Goal: Task Accomplishment & Management: Complete application form

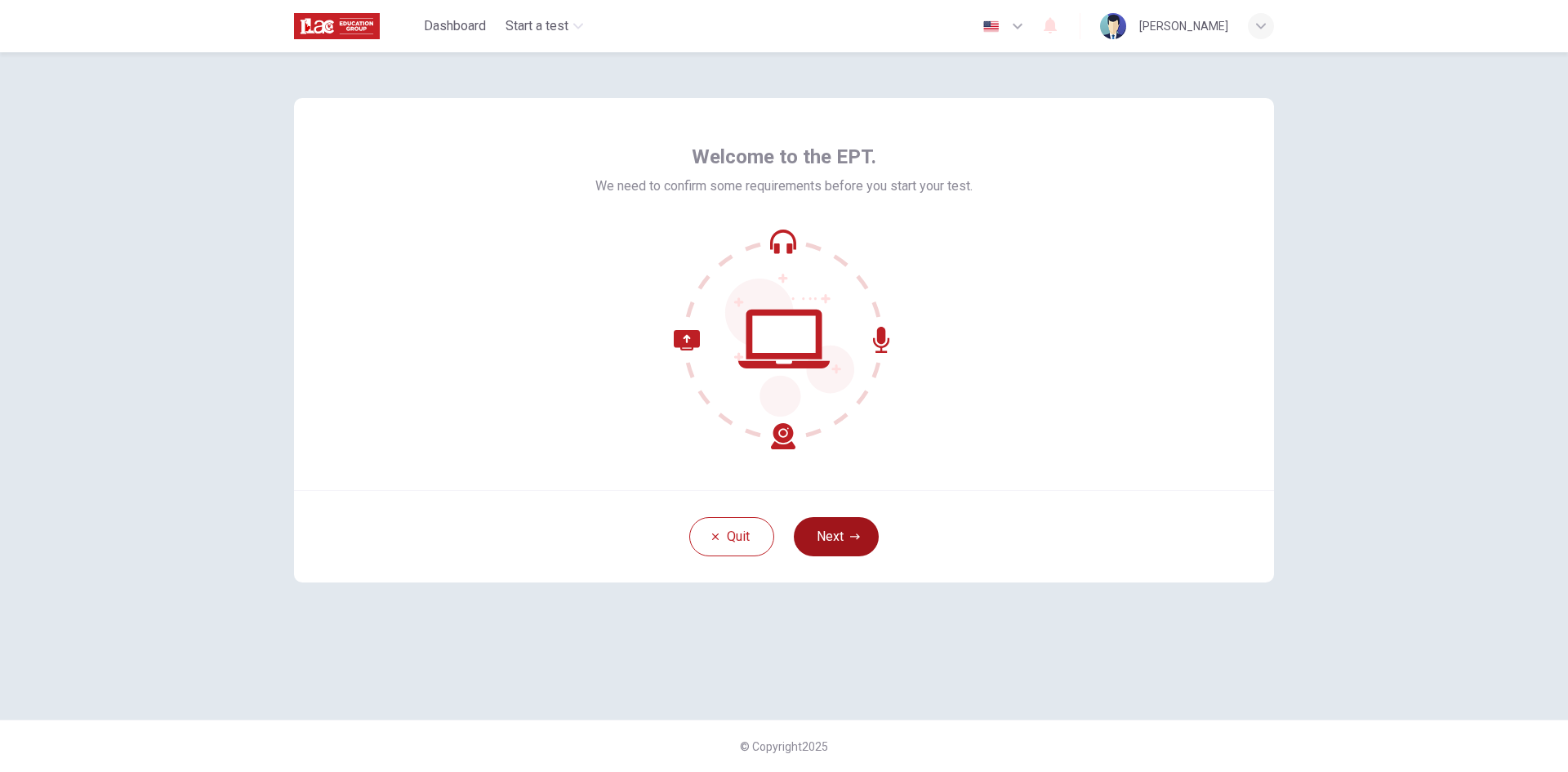
click at [840, 539] on button "Next" at bounding box center [836, 536] width 85 height 39
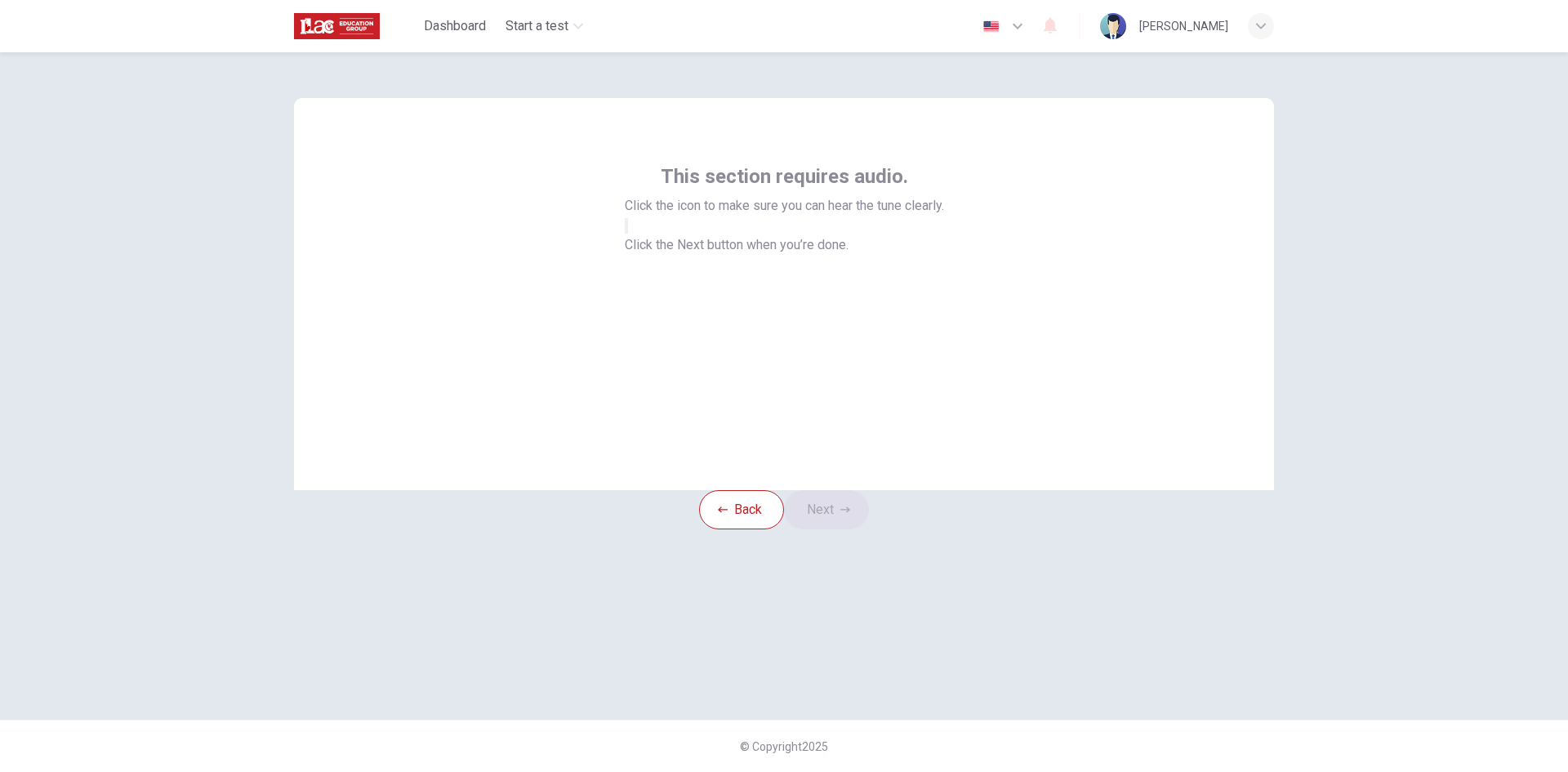
click at [646, 247] on icon "button" at bounding box center [635, 239] width 19 height 15
click at [832, 529] on button "Next" at bounding box center [826, 509] width 85 height 39
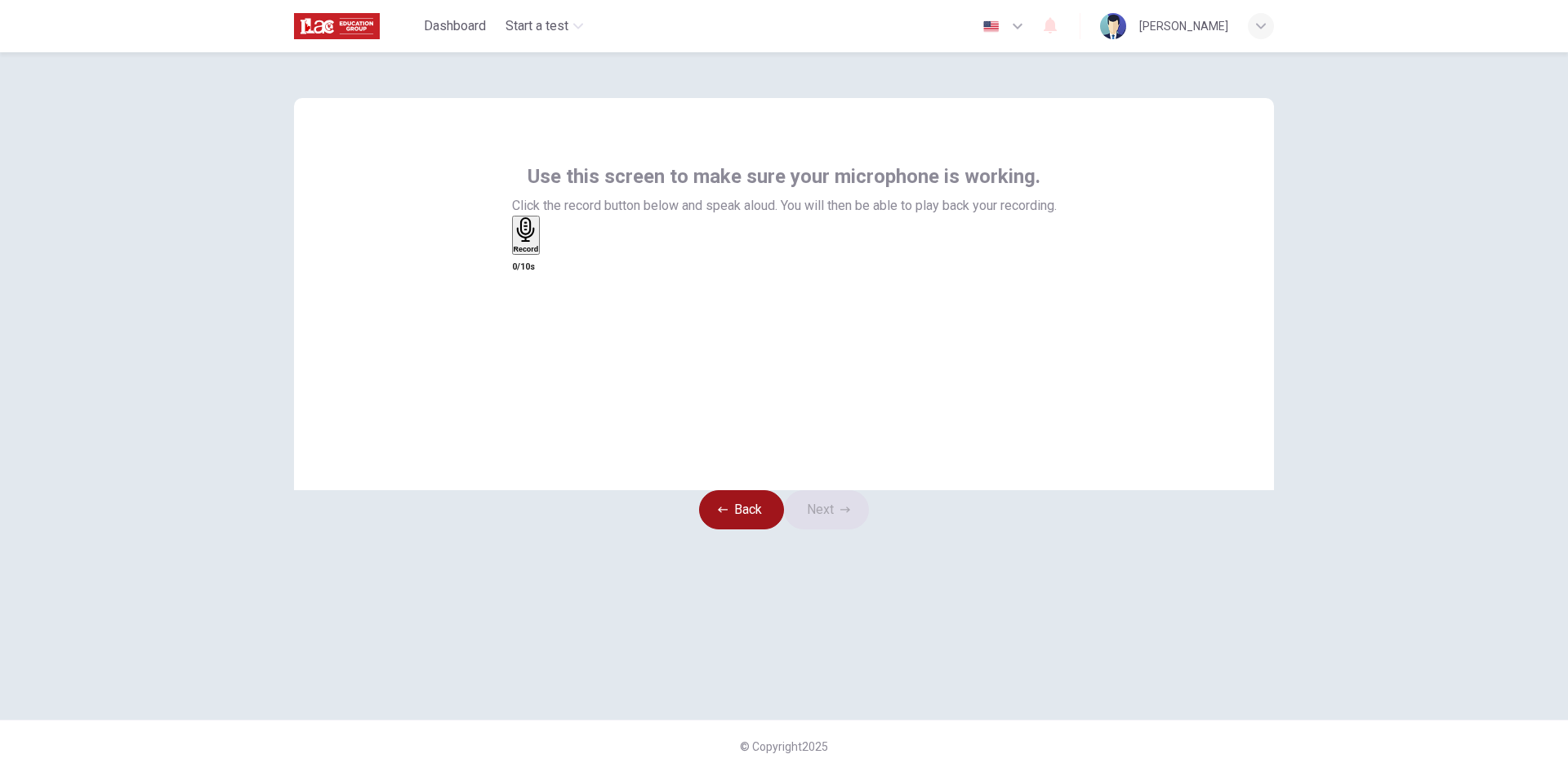
click at [733, 529] on button "Back" at bounding box center [741, 509] width 85 height 39
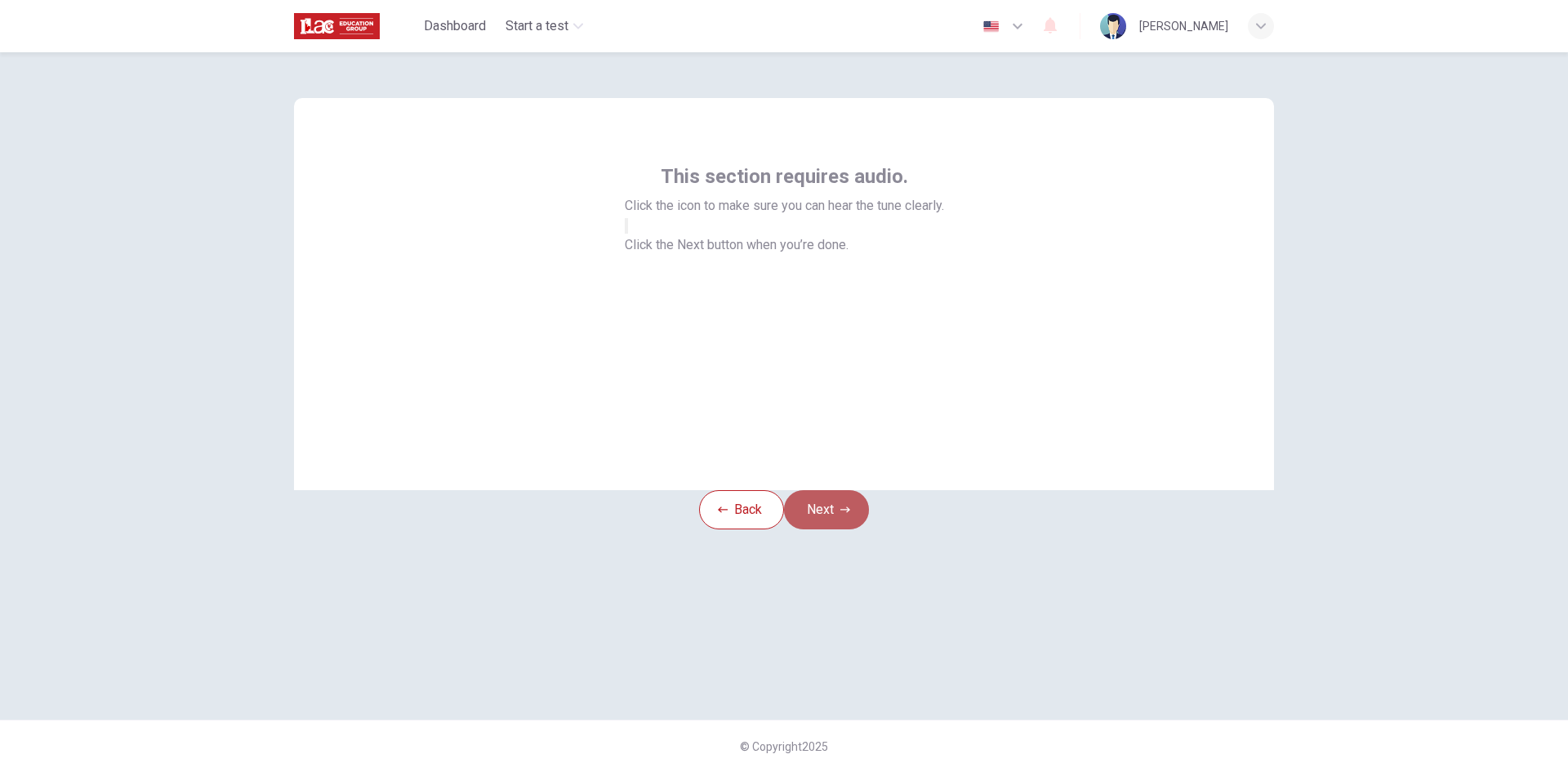
click at [841, 529] on button "Next" at bounding box center [826, 509] width 85 height 39
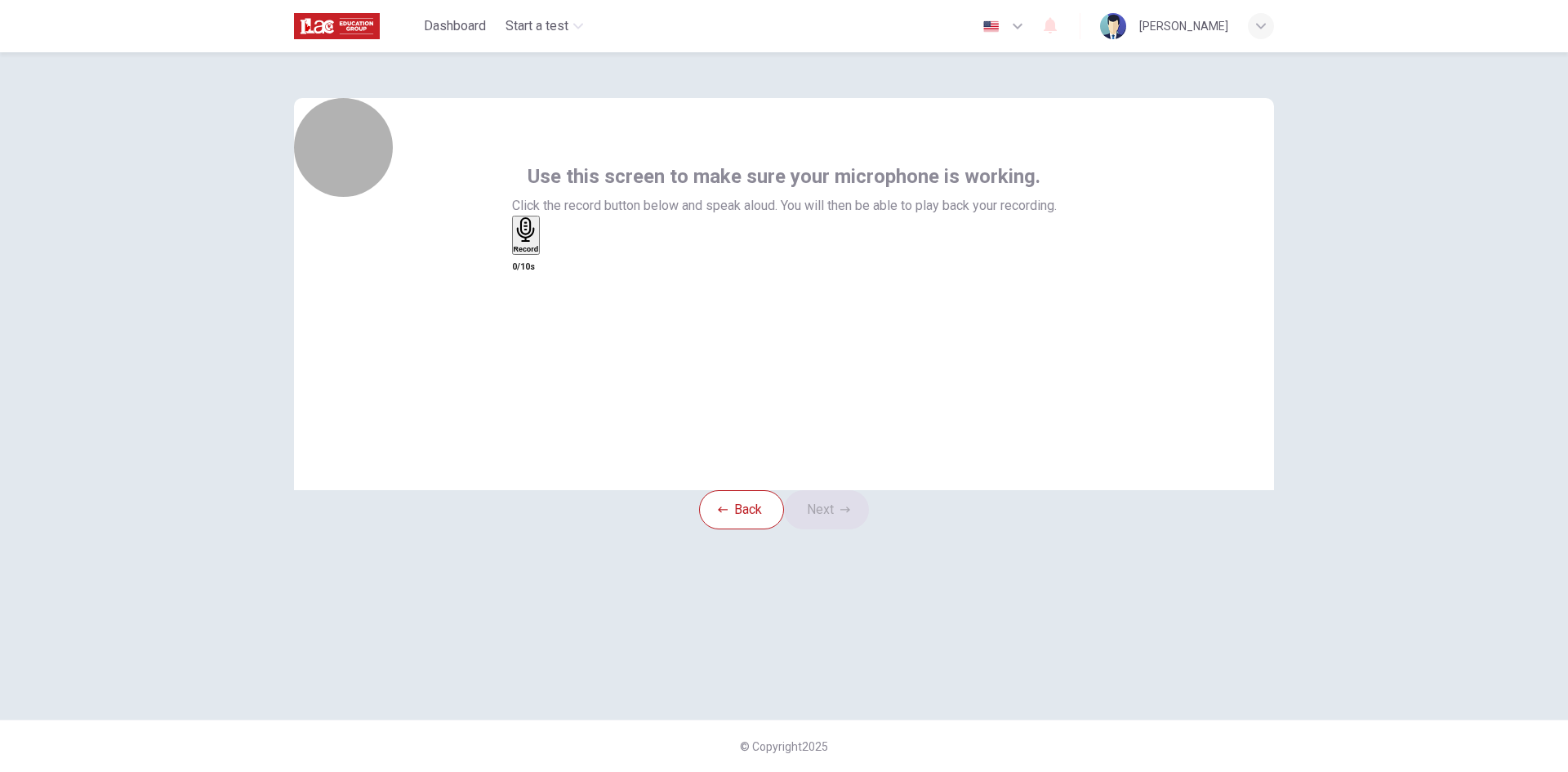
click at [535, 243] on icon "button" at bounding box center [525, 230] width 18 height 26
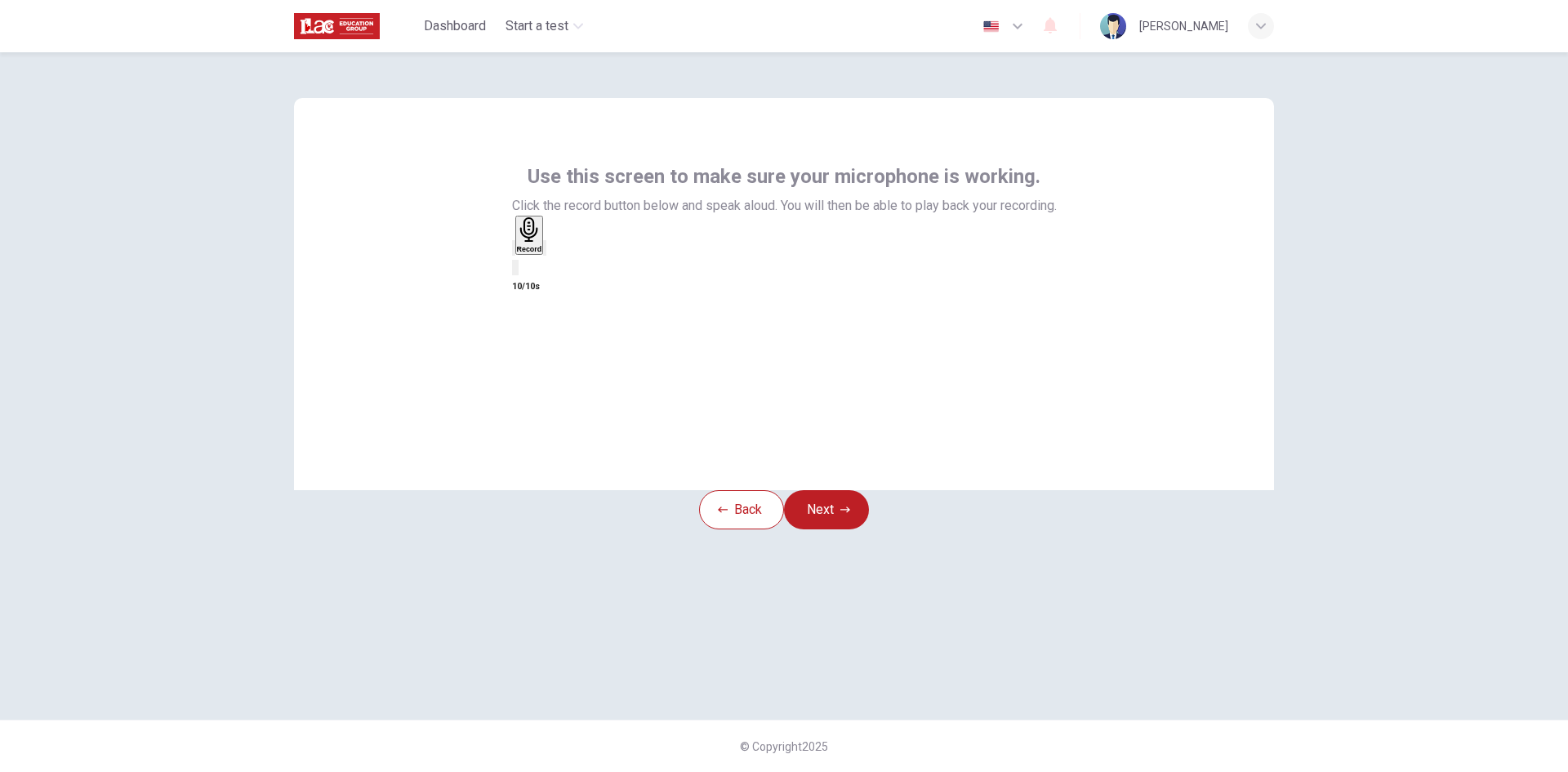
click at [542, 253] on div "Record" at bounding box center [530, 235] width 26 height 36
click at [560, 267] on icon "button" at bounding box center [556, 261] width 9 height 11
click at [545, 251] on icon "button" at bounding box center [545, 251] width 0 height 0
click at [843, 529] on button "Next" at bounding box center [826, 509] width 85 height 39
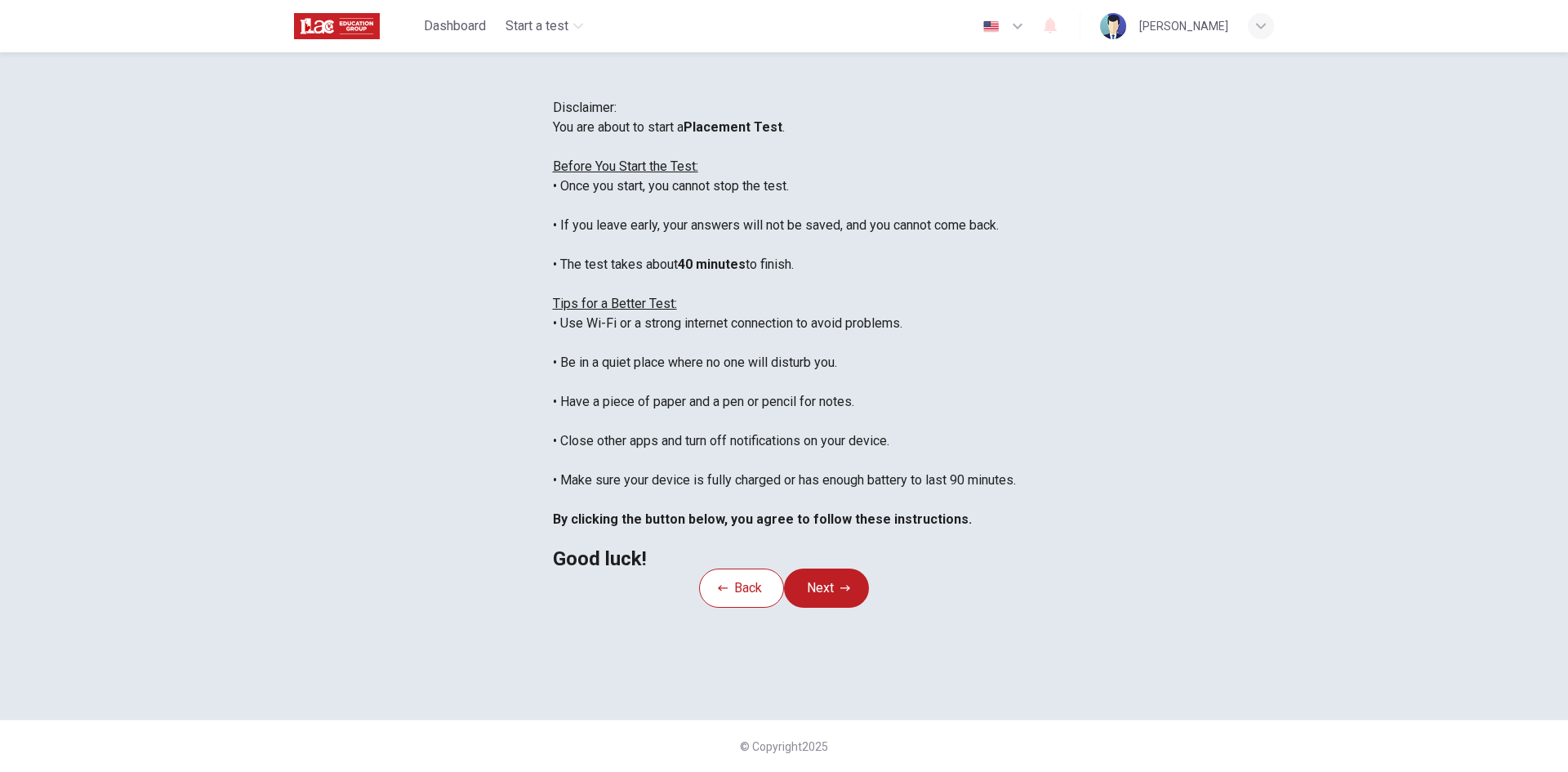
scroll to position [18, 0]
click at [840, 608] on button "Next" at bounding box center [826, 588] width 85 height 39
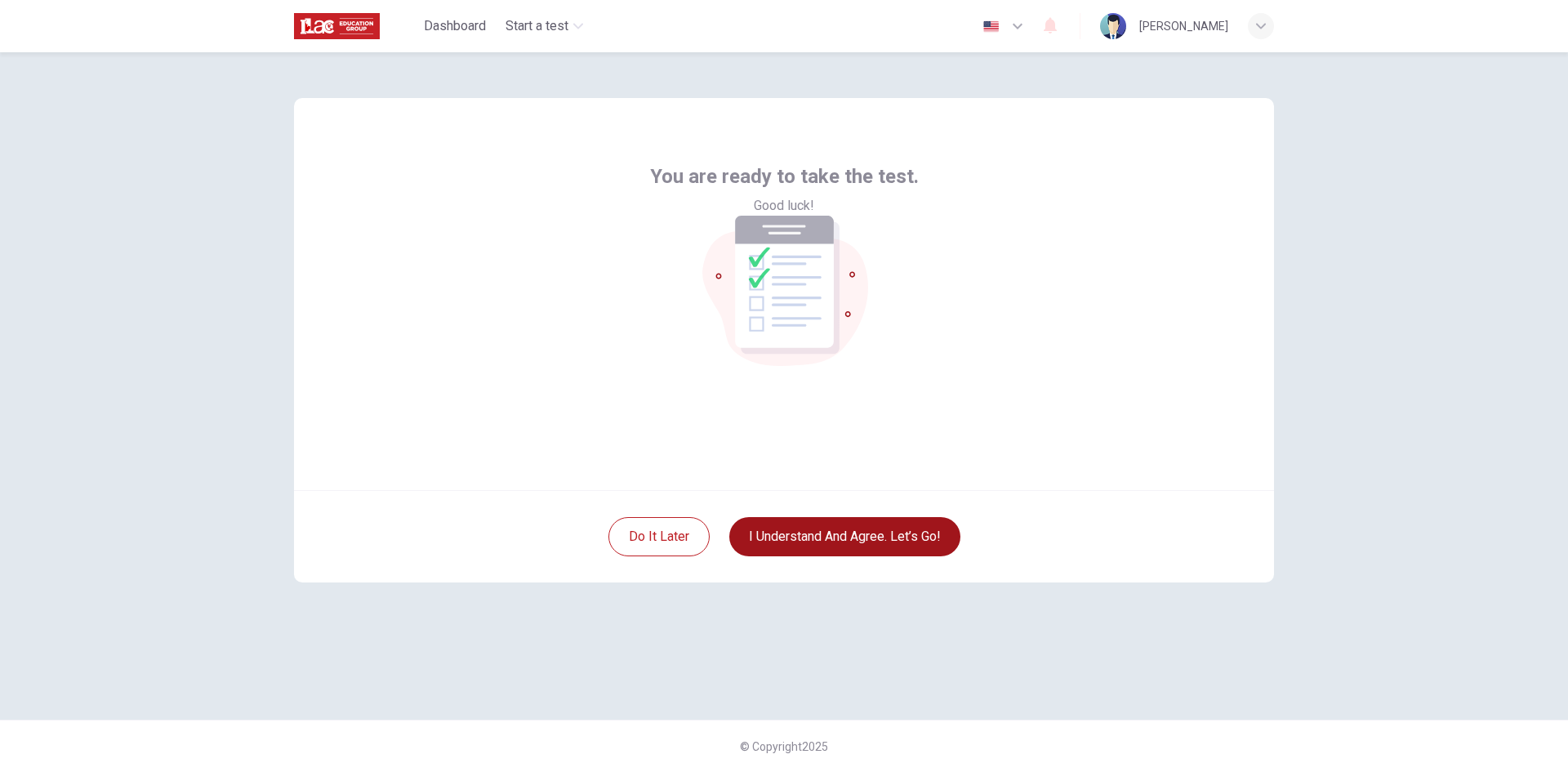
scroll to position [0, 0]
click at [850, 526] on button "I understand and agree. Let’s go!" at bounding box center [845, 536] width 231 height 39
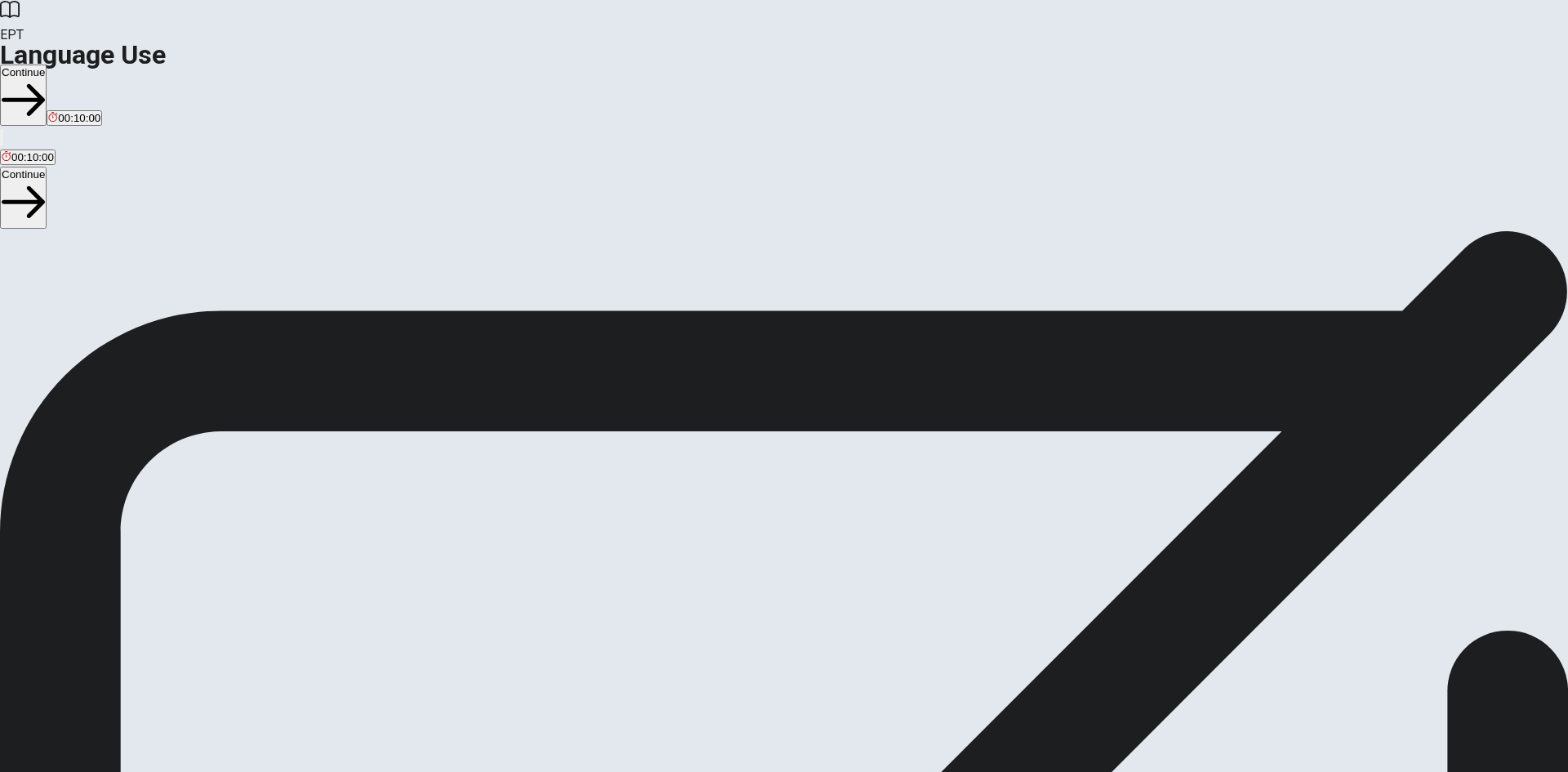
click at [47, 64] on button "Continue" at bounding box center [23, 94] width 47 height 61
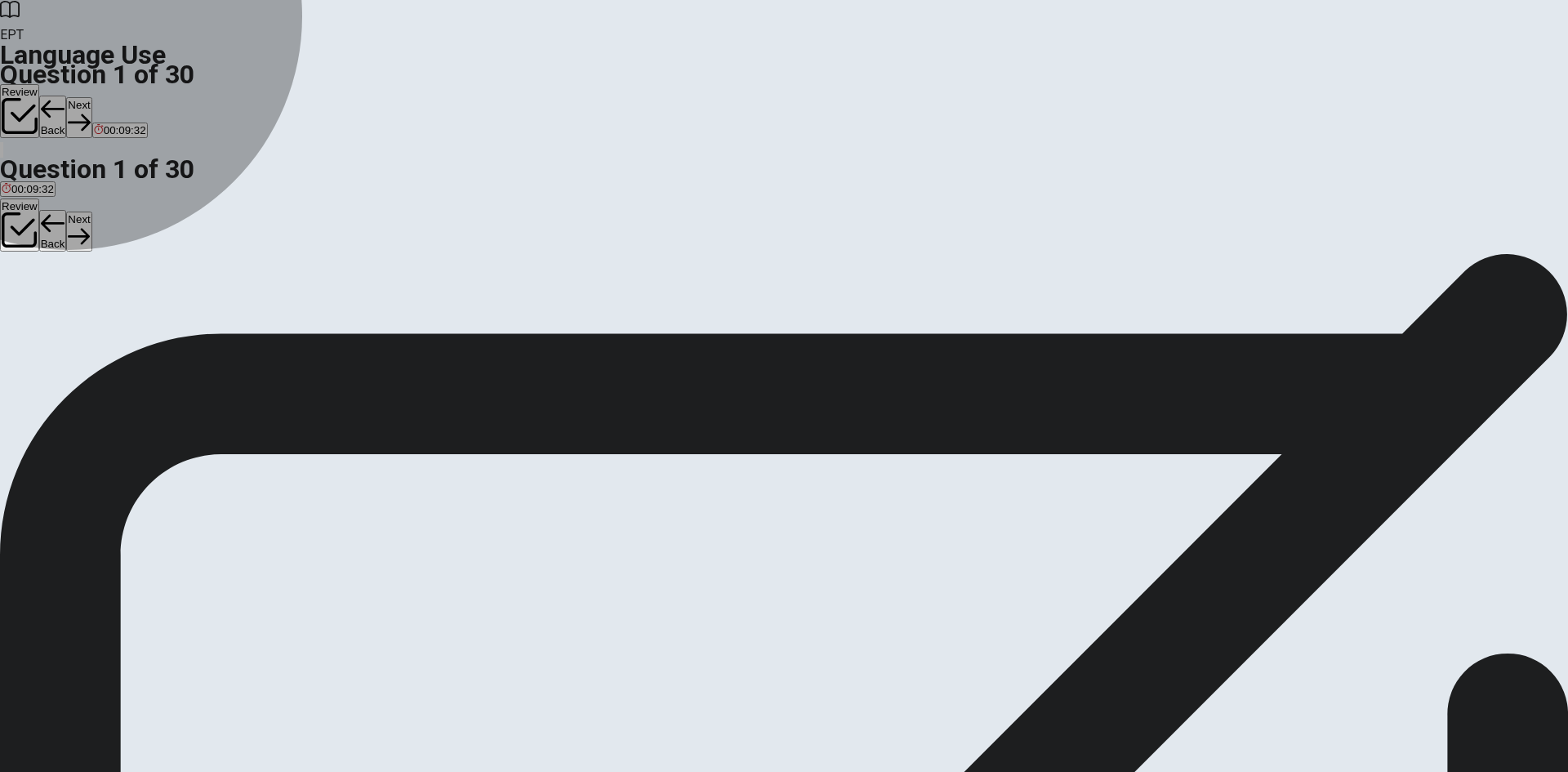
click at [69, 306] on span "were finishing" at bounding box center [35, 312] width 67 height 12
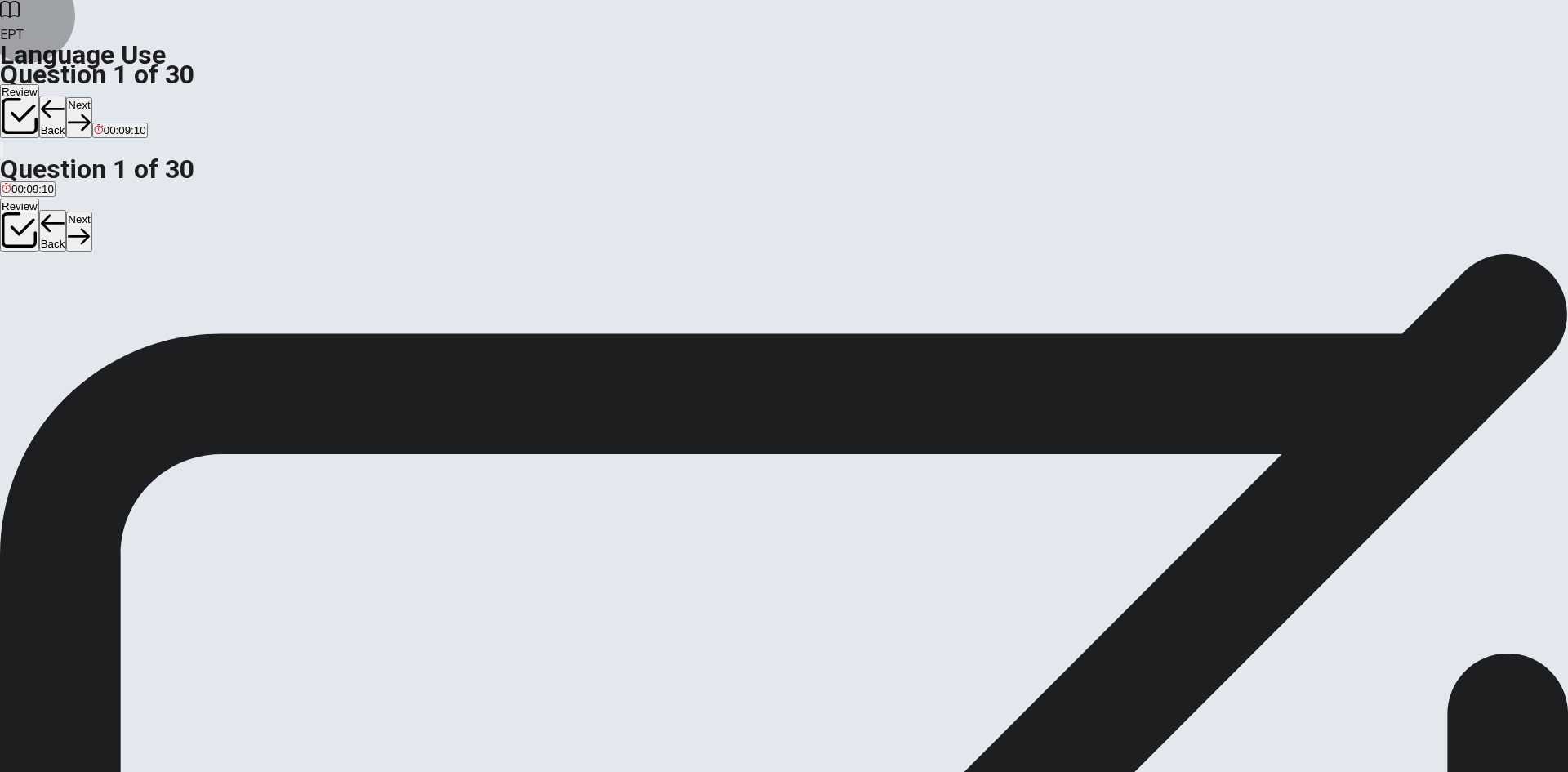
click at [92, 97] on button "Next" at bounding box center [79, 117] width 26 height 40
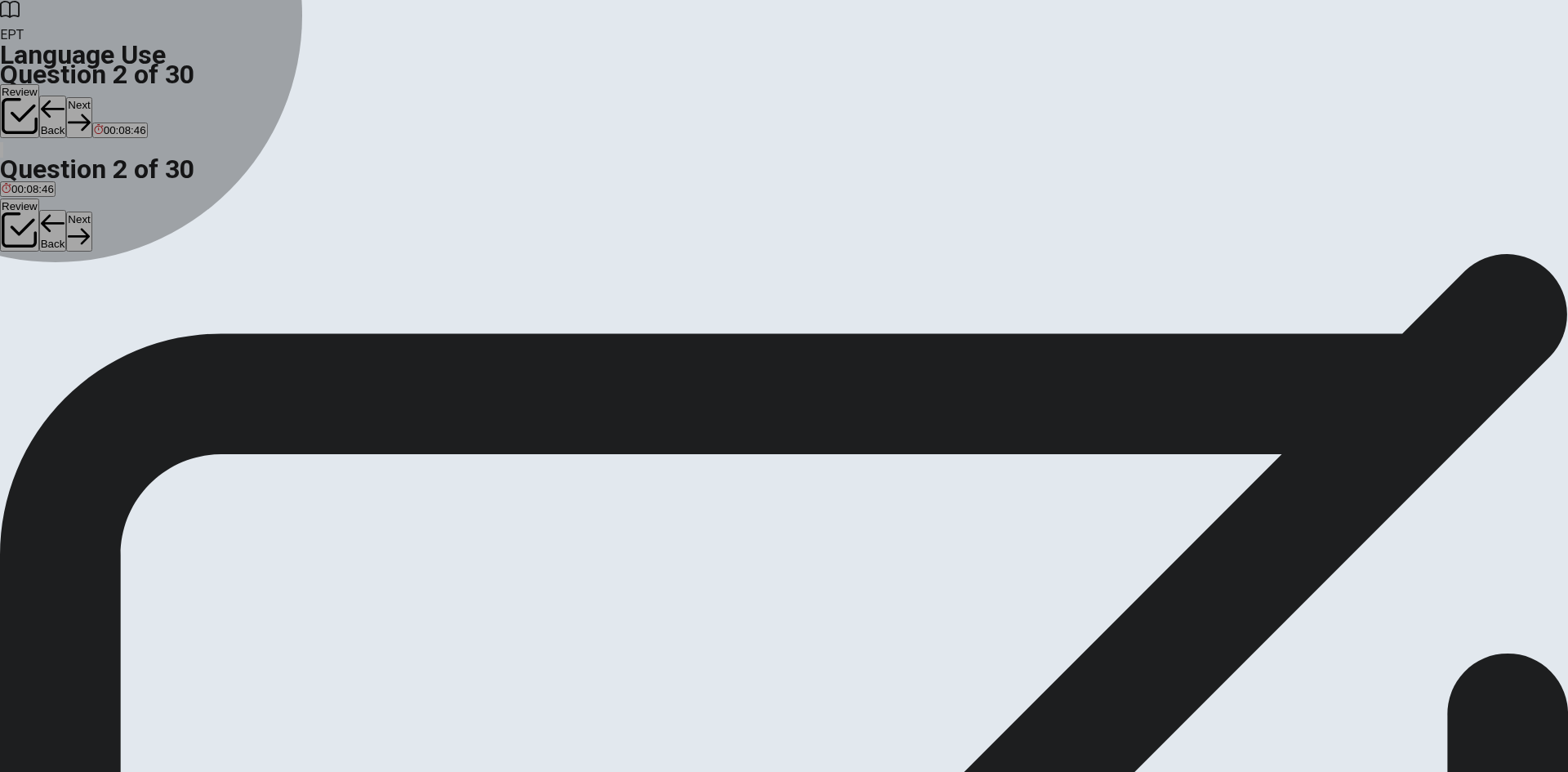
click at [109, 314] on span "has worked" at bounding box center [82, 312] width 56 height 12
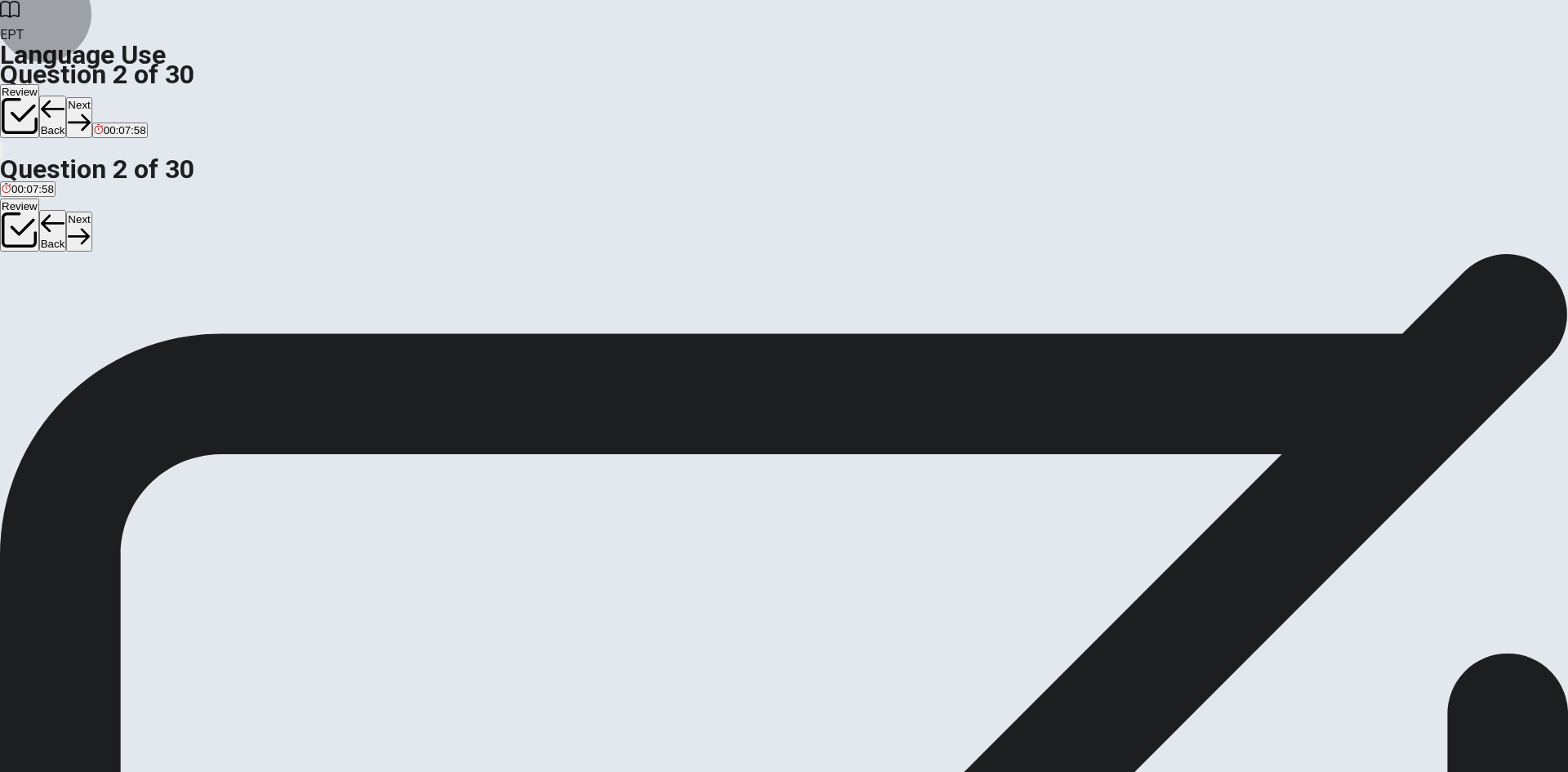
click at [92, 97] on button "Next" at bounding box center [79, 117] width 26 height 40
click at [153, 318] on span "leave" at bounding box center [140, 312] width 27 height 12
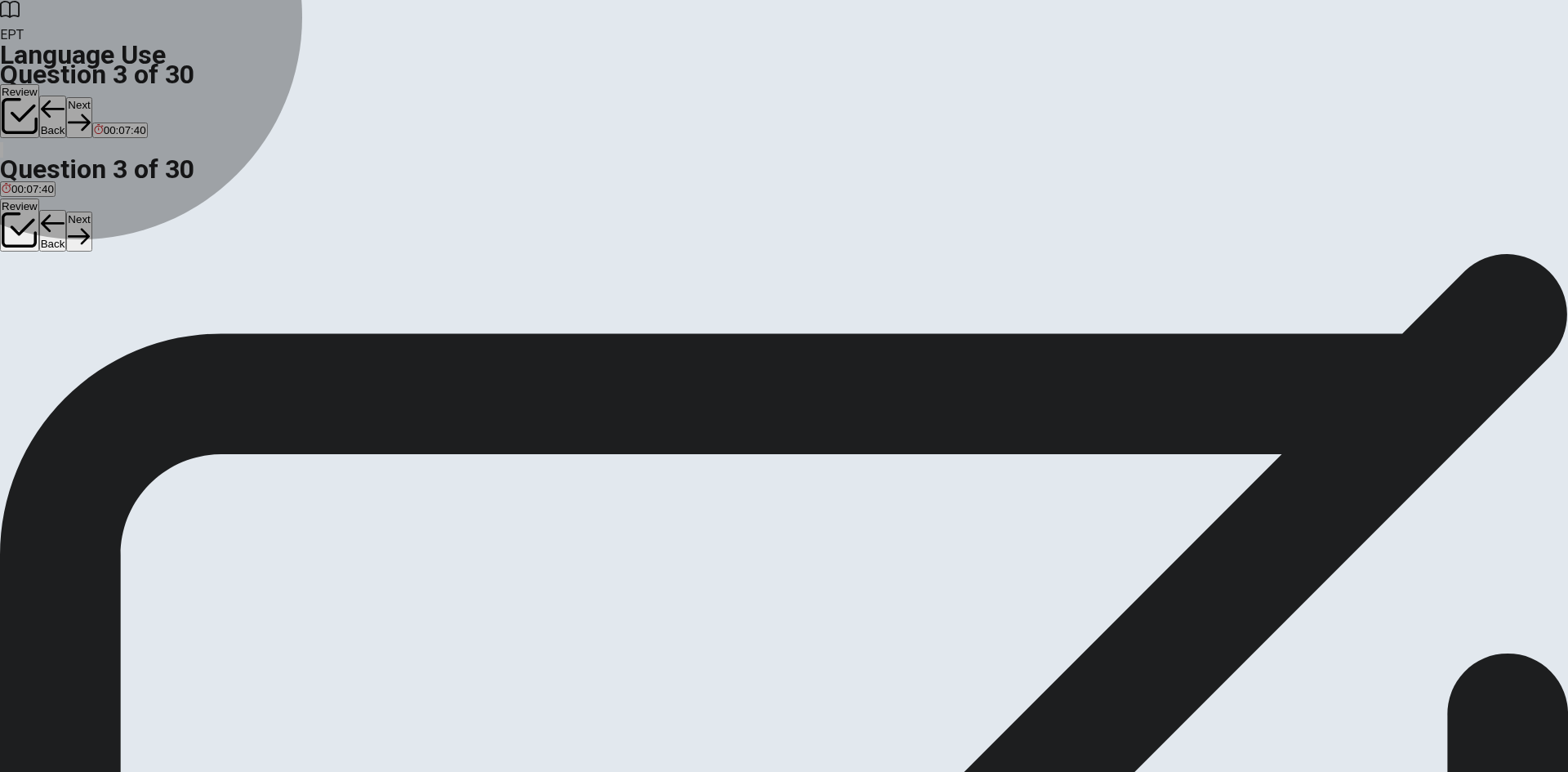
click at [124, 318] on span "will leaves" at bounding box center [99, 312] width 50 height 12
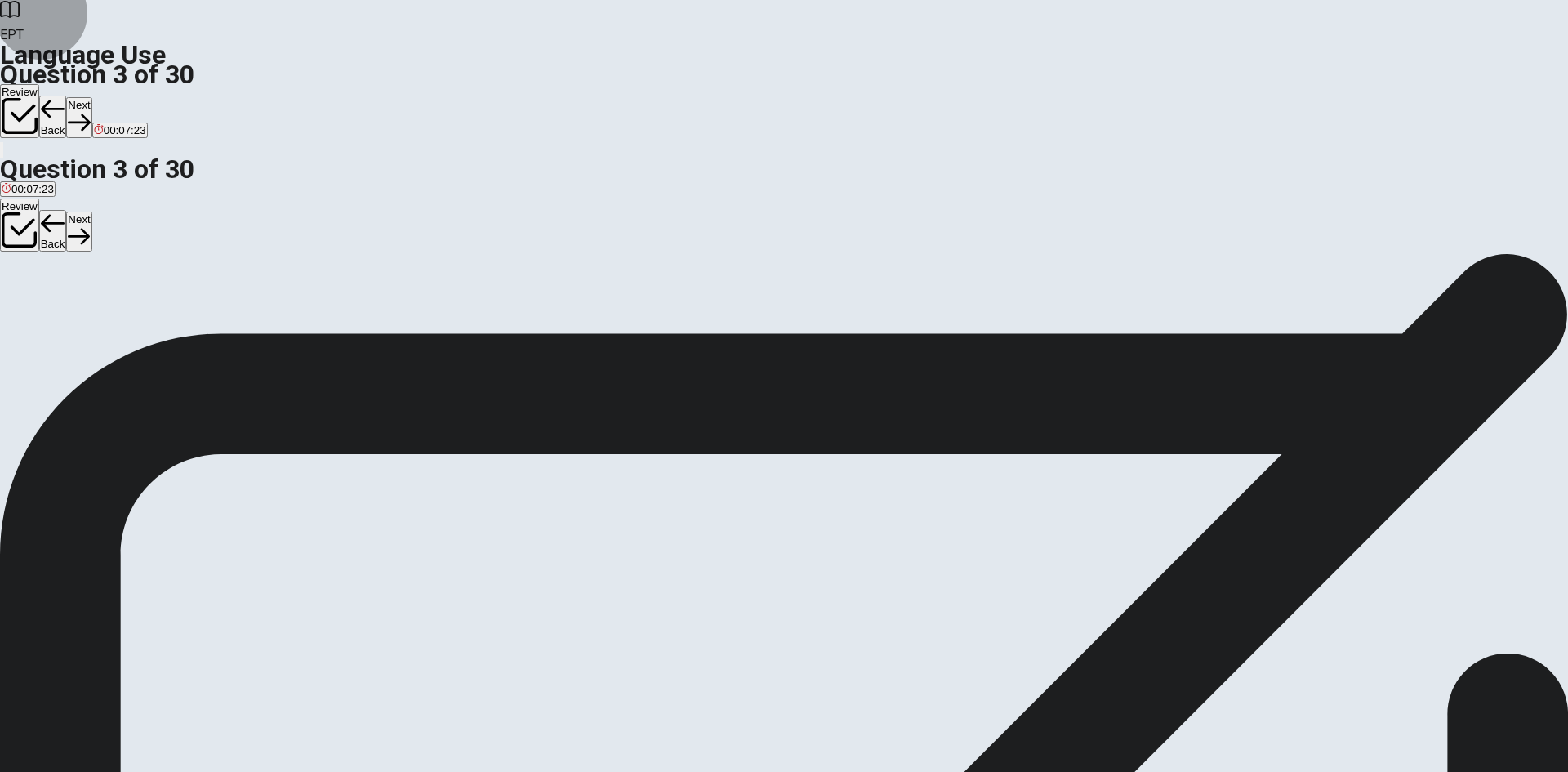
click at [92, 97] on button "Next" at bounding box center [79, 117] width 26 height 40
click at [53, 306] on span "is studying" at bounding box center [28, 312] width 51 height 12
click at [67, 95] on button "Back" at bounding box center [53, 116] width 28 height 42
click at [92, 97] on button "Next" at bounding box center [79, 117] width 26 height 40
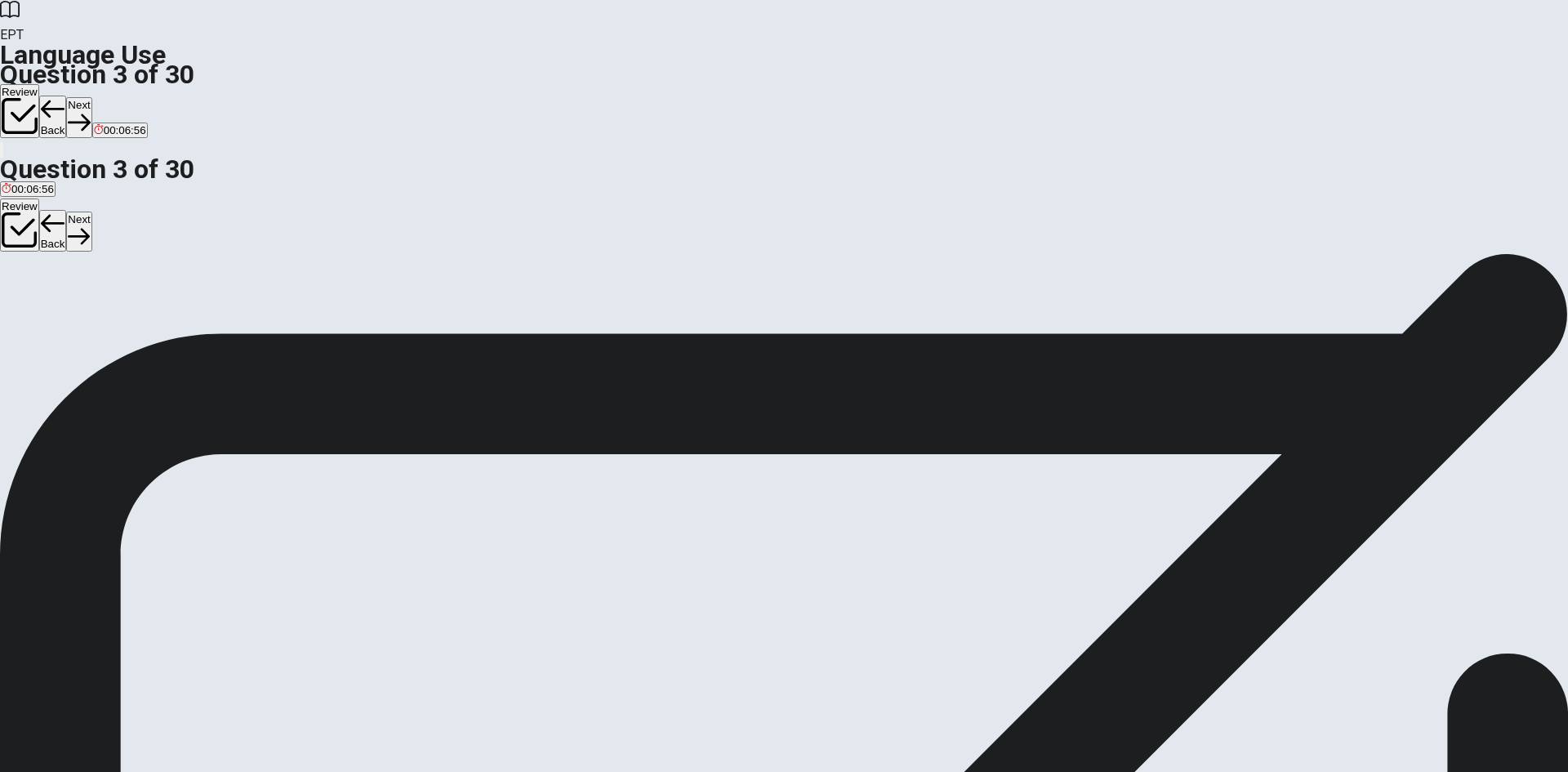
click at [92, 97] on button "Next" at bounding box center [79, 117] width 26 height 40
click at [94, 318] on span "read" at bounding box center [82, 312] width 22 height 12
click at [92, 97] on button "Next" at bounding box center [79, 117] width 26 height 40
click at [18, 306] on span "dull" at bounding box center [10, 312] width 17 height 12
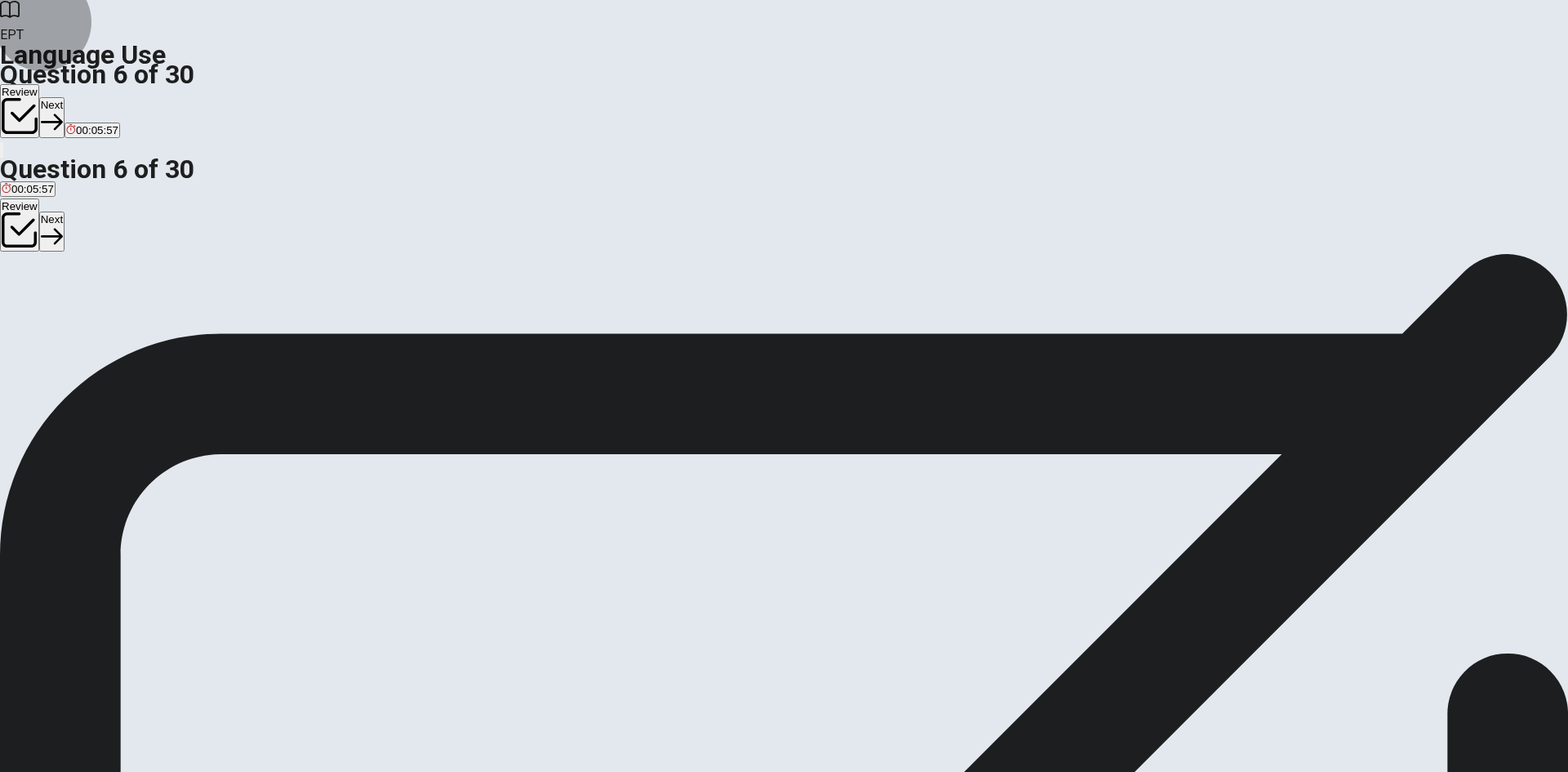
click at [64, 97] on button "Next" at bounding box center [52, 117] width 26 height 40
click at [30, 306] on span "pencil" at bounding box center [16, 312] width 28 height 12
click at [92, 97] on button "Next" at bounding box center [79, 117] width 26 height 40
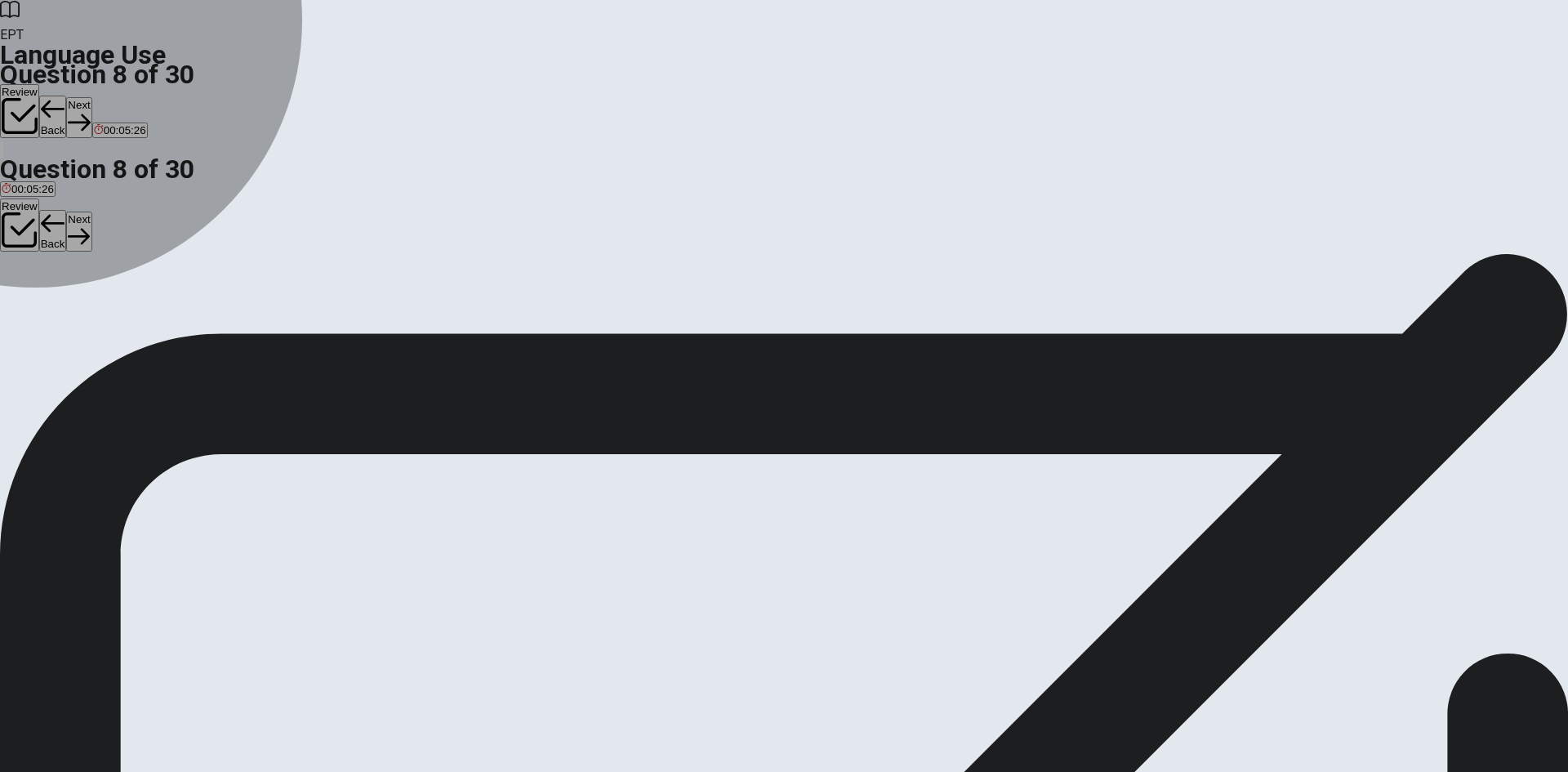
drag, startPoint x: 669, startPoint y: 265, endPoint x: 687, endPoint y: 261, distance: 18.4
click at [21, 292] on button "A cup" at bounding box center [10, 306] width 21 height 28
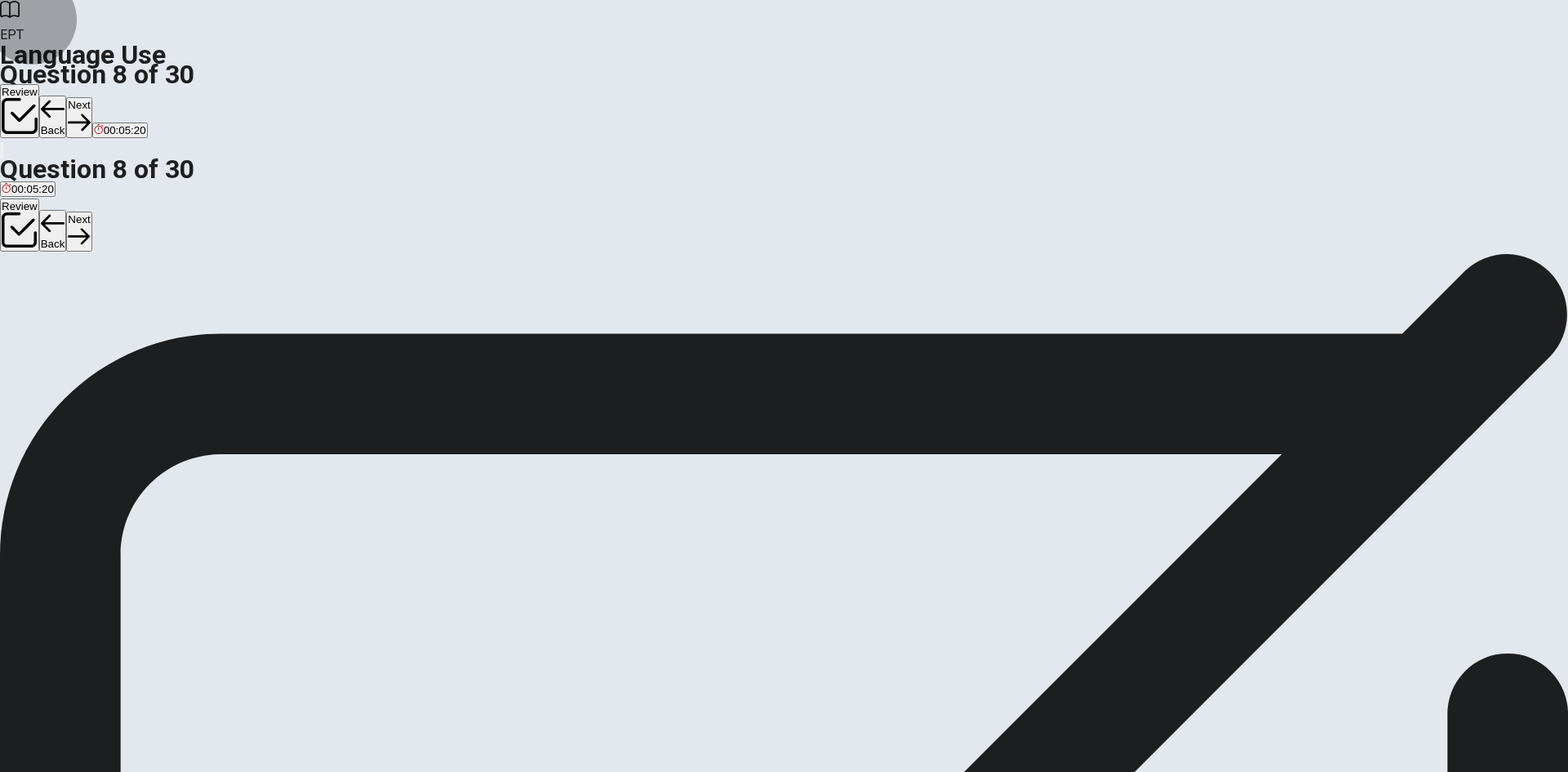
click at [92, 97] on button "Next" at bounding box center [79, 117] width 26 height 40
click at [49, 316] on button "B Off" at bounding box center [40, 306] width 18 height 28
click at [92, 97] on button "Next" at bounding box center [79, 117] width 26 height 40
click at [42, 307] on button "B go" at bounding box center [34, 306] width 16 height 28
click at [90, 111] on icon "button" at bounding box center [79, 122] width 22 height 22
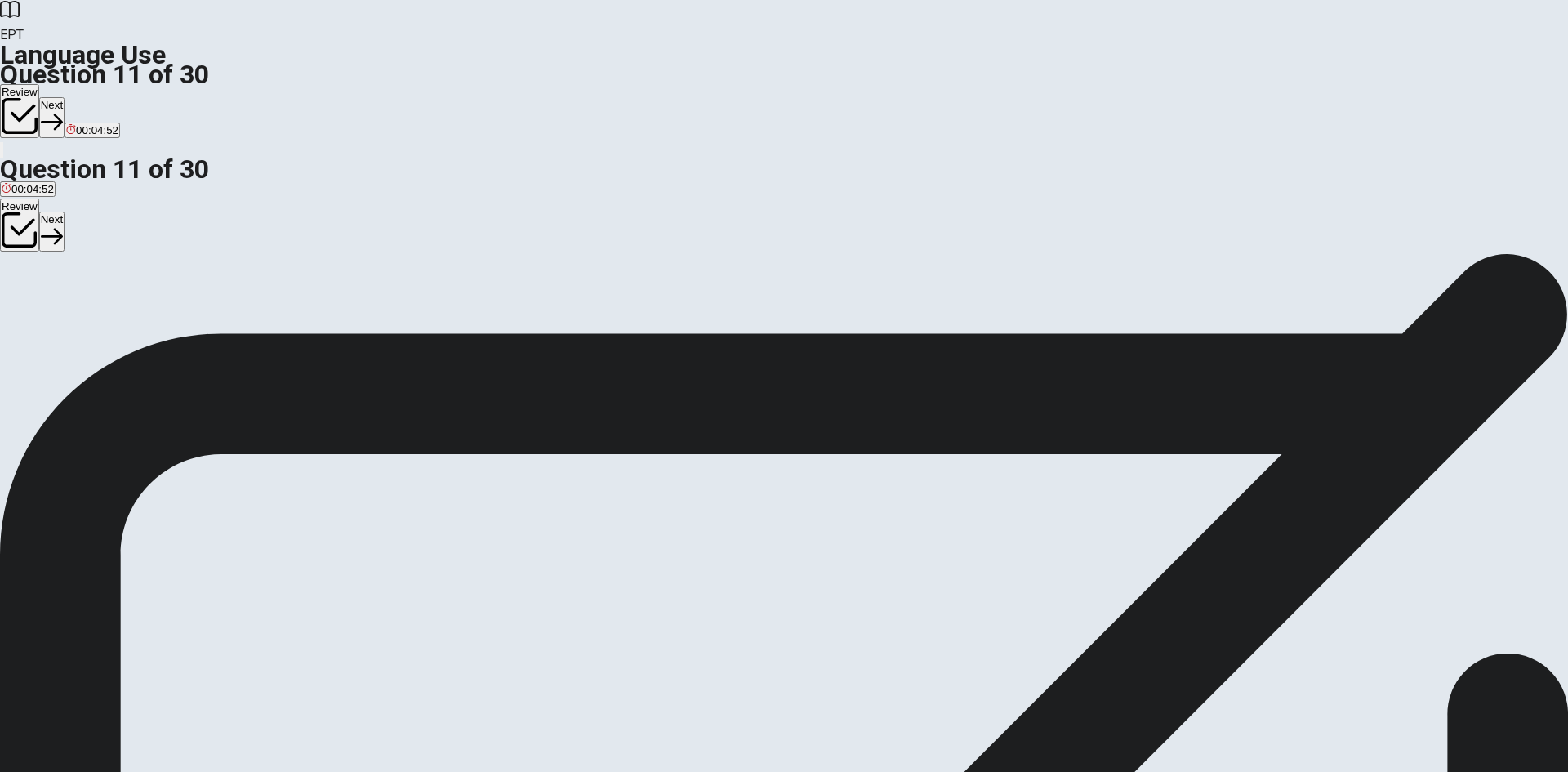
click at [26, 306] on span "have" at bounding box center [14, 312] width 24 height 12
click at [47, 313] on span "had" at bounding box center [38, 312] width 18 height 12
click at [64, 97] on button "Next" at bounding box center [52, 117] width 26 height 40
click at [160, 318] on span "does receives" at bounding box center [127, 312] width 67 height 12
click at [92, 97] on button "Next" at bounding box center [79, 117] width 26 height 40
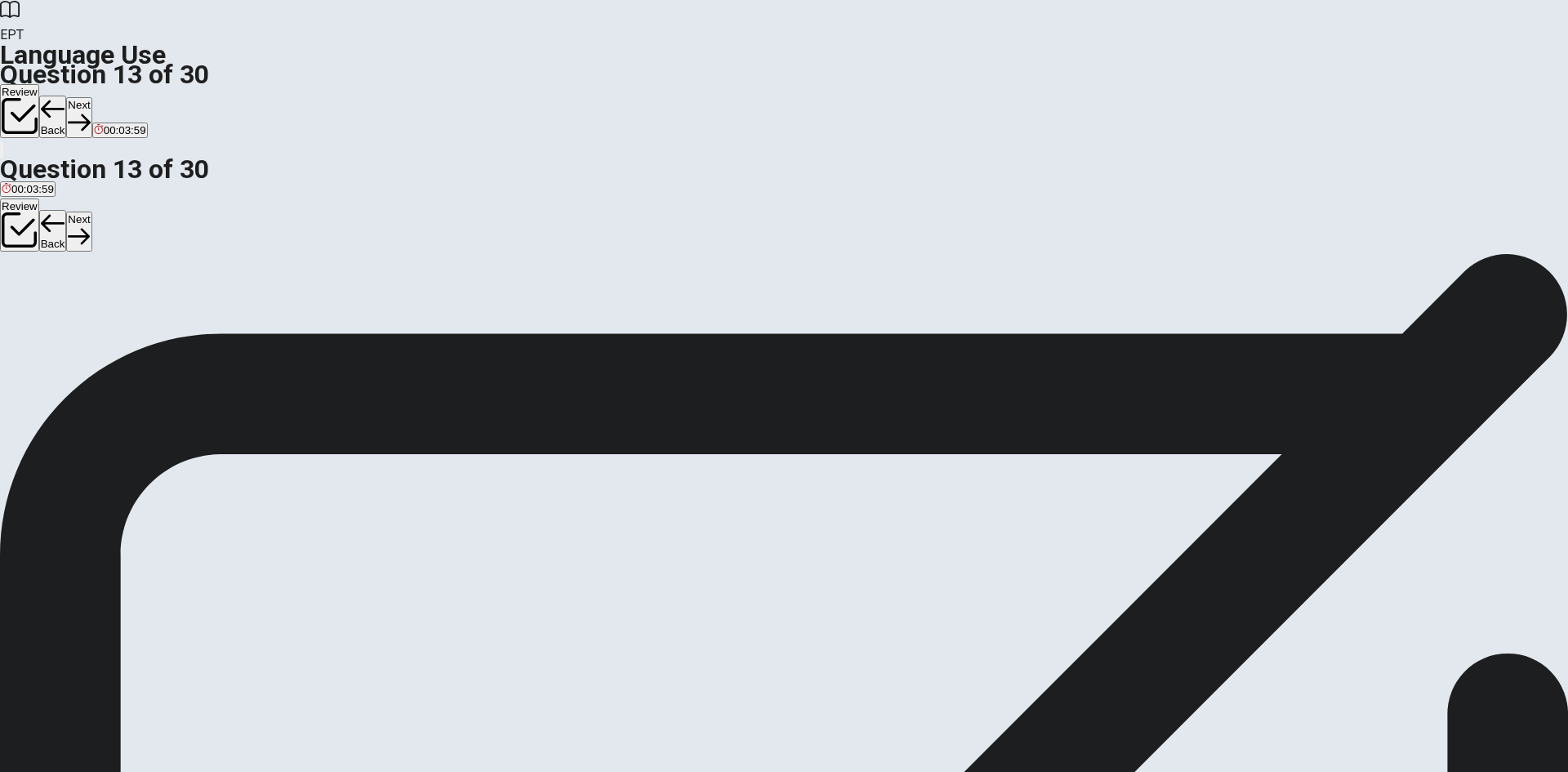
click at [55, 314] on span "is being" at bounding box center [36, 312] width 38 height 12
click at [90, 111] on icon "button" at bounding box center [79, 122] width 22 height 22
click at [67, 95] on button "Back" at bounding box center [53, 116] width 28 height 42
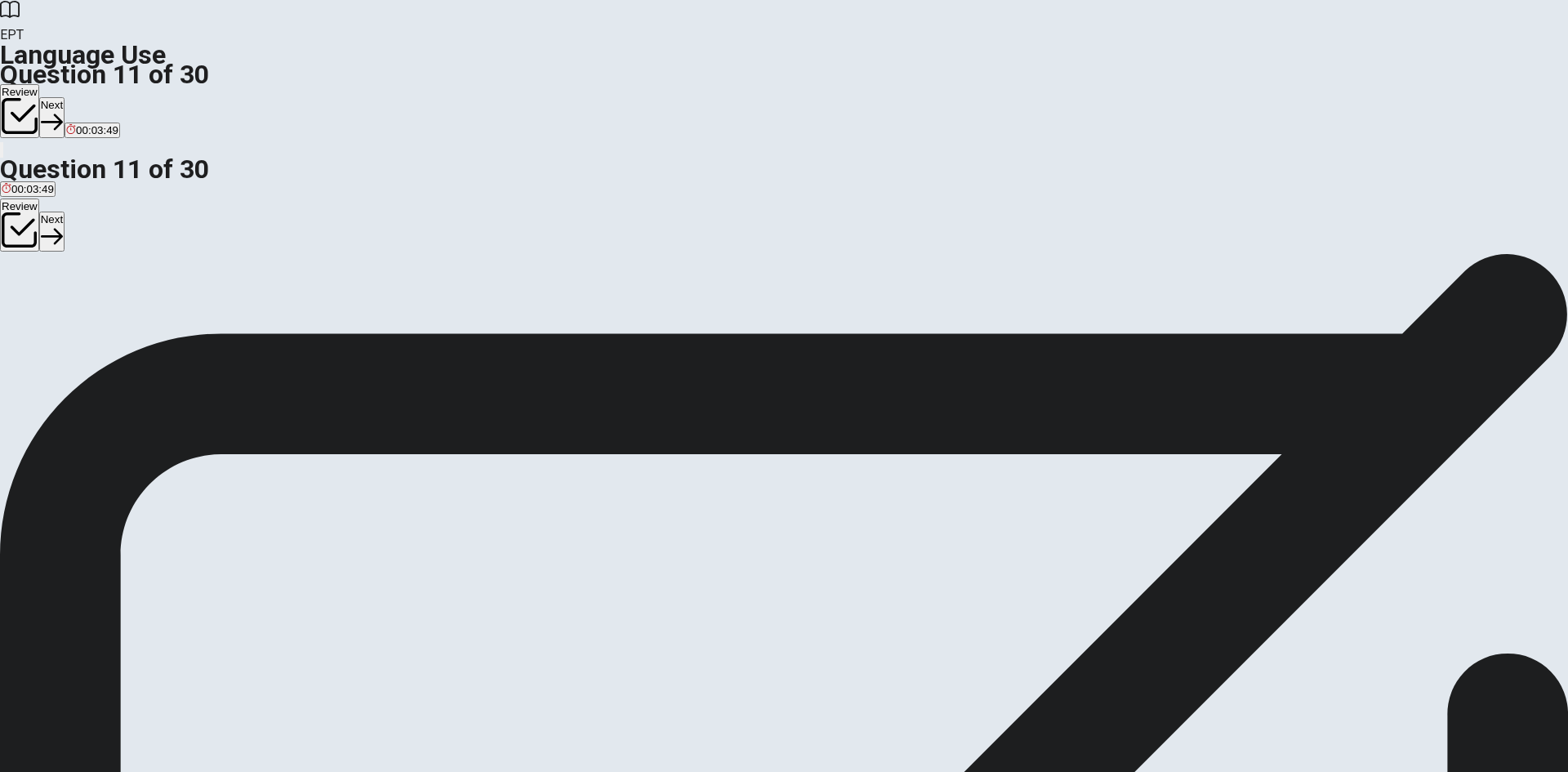
click at [64, 97] on button "Next" at bounding box center [52, 117] width 26 height 40
click at [89, 313] on span "received" at bounding box center [69, 312] width 41 height 12
click at [92, 97] on button "Next" at bounding box center [79, 117] width 26 height 40
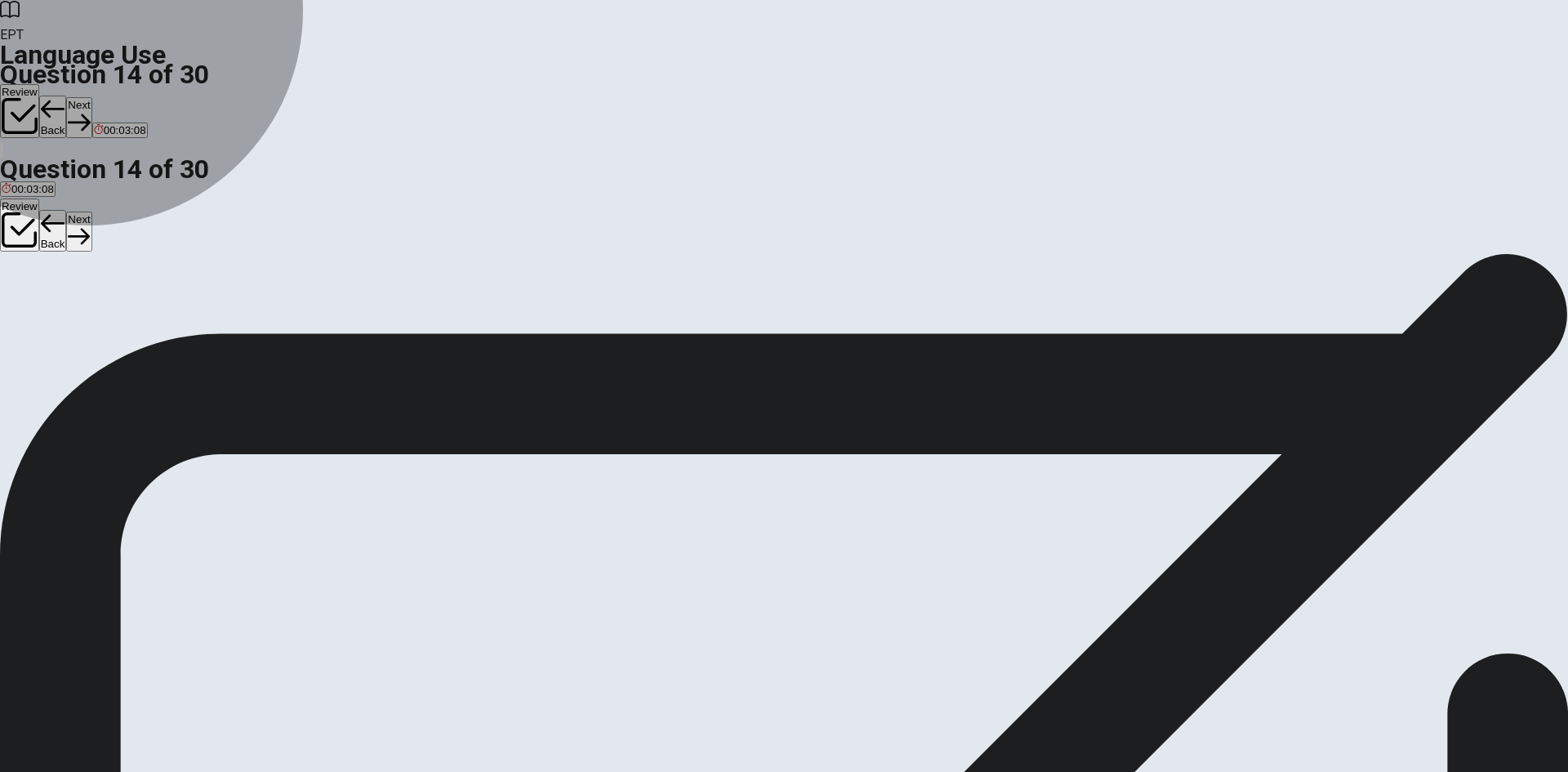
click at [171, 318] on span "have knew" at bounding box center [145, 312] width 52 height 12
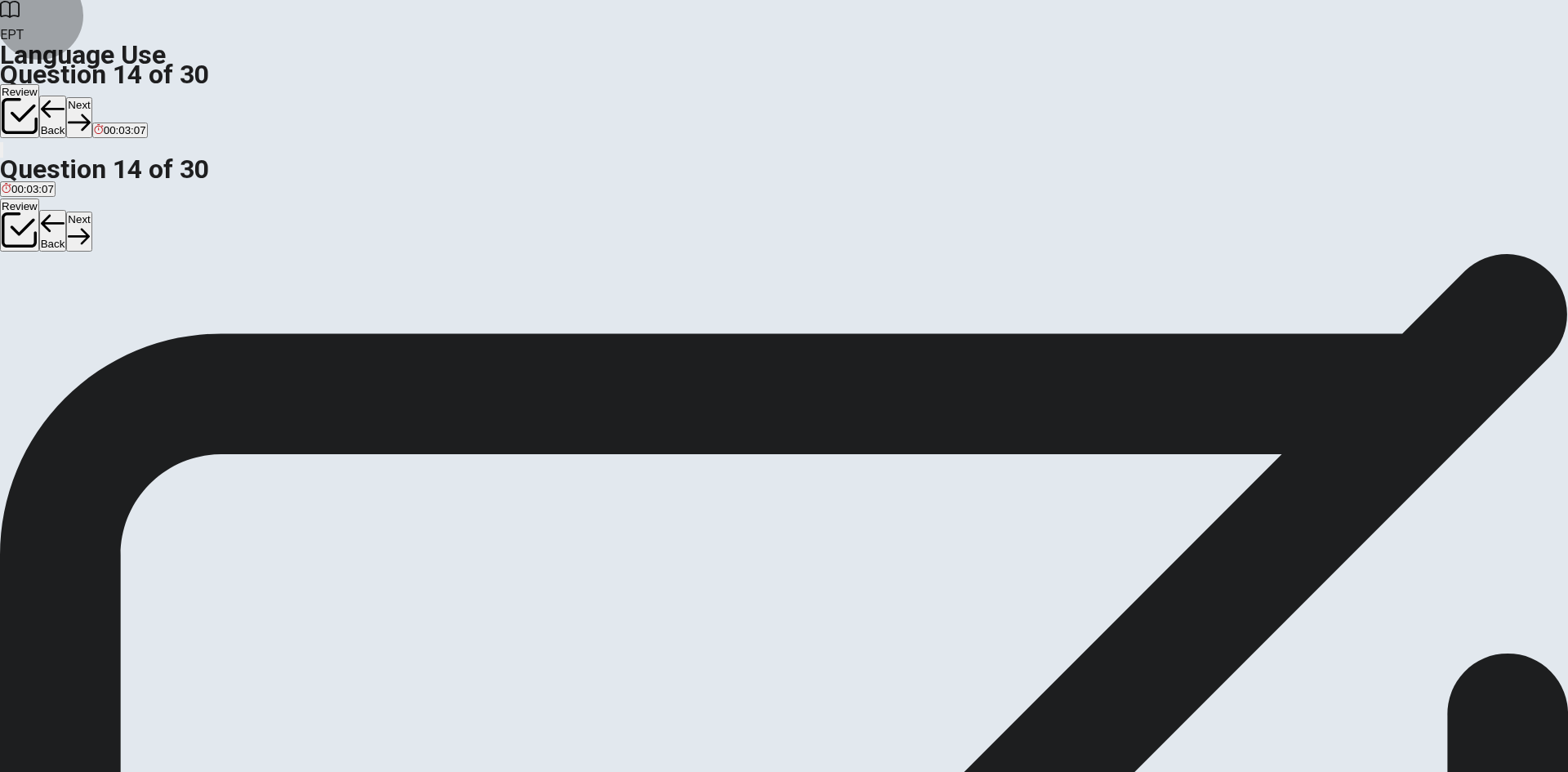
click at [92, 97] on button "Next" at bounding box center [79, 117] width 26 height 40
click at [92, 315] on span "describe it" at bounding box center [66, 312] width 50 height 12
click at [92, 97] on button "Next" at bounding box center [79, 117] width 26 height 40
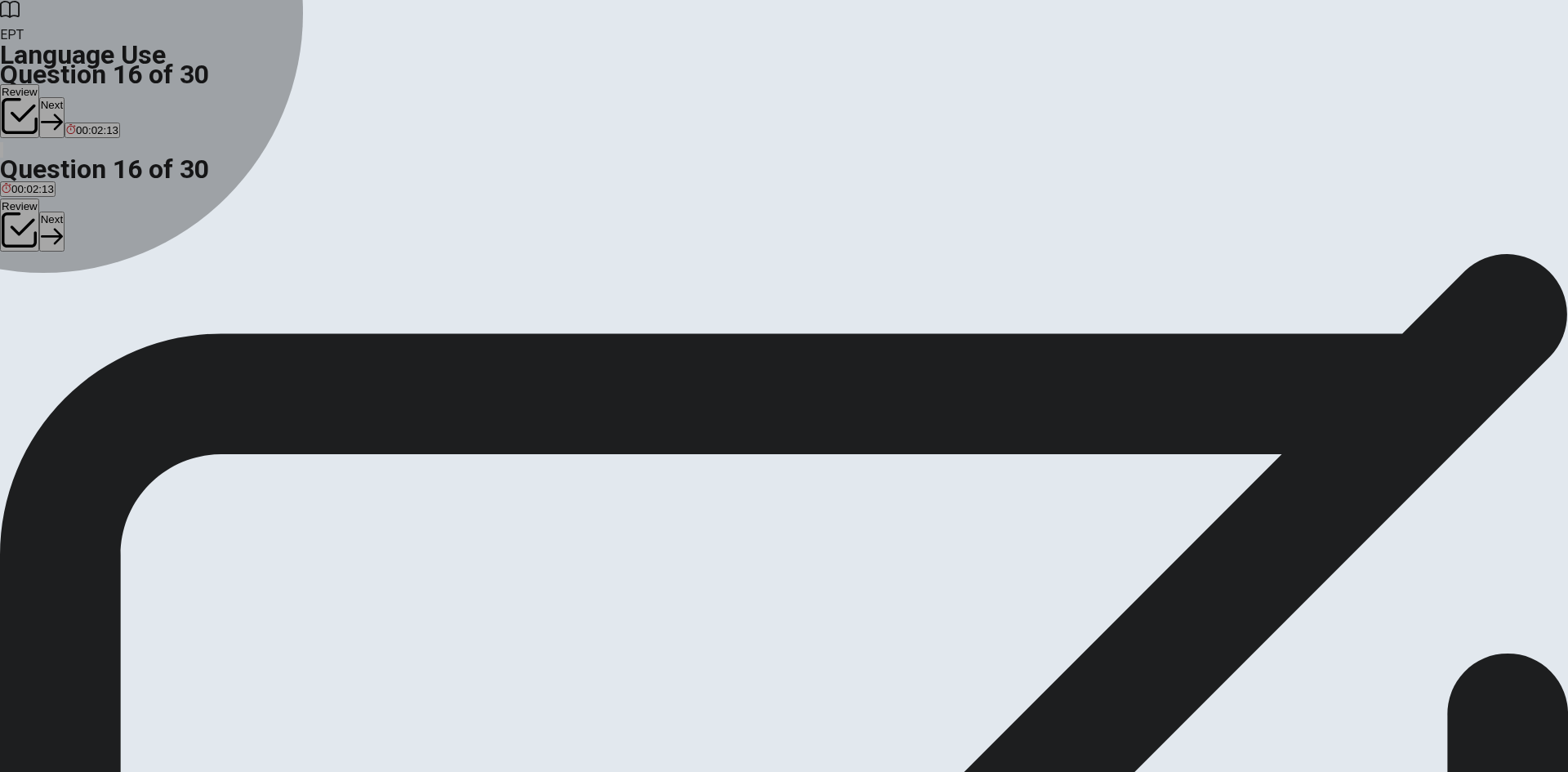
click at [59, 311] on span "arrive" at bounding box center [45, 312] width 27 height 12
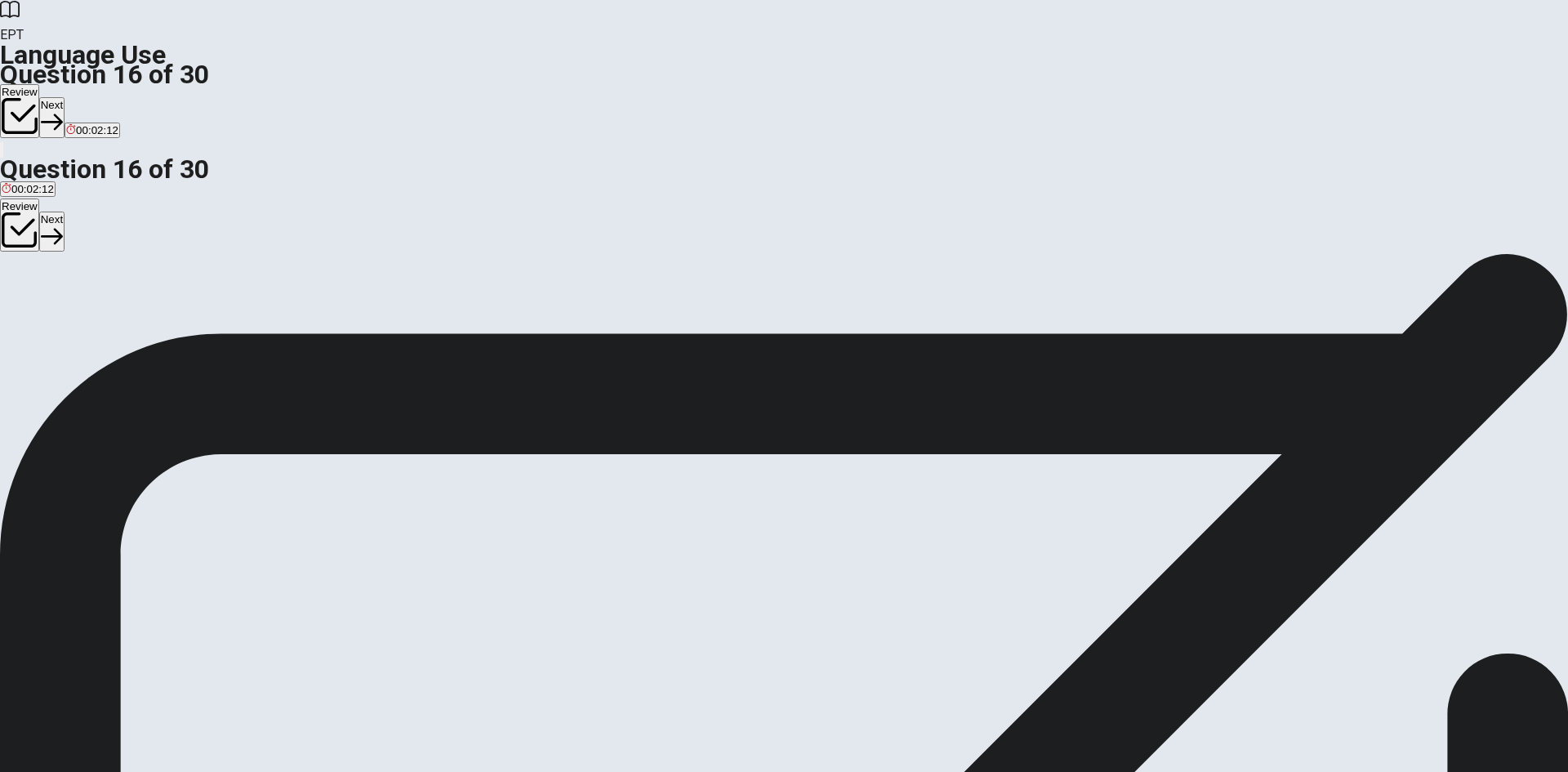
click at [64, 97] on button "Next" at bounding box center [52, 117] width 26 height 40
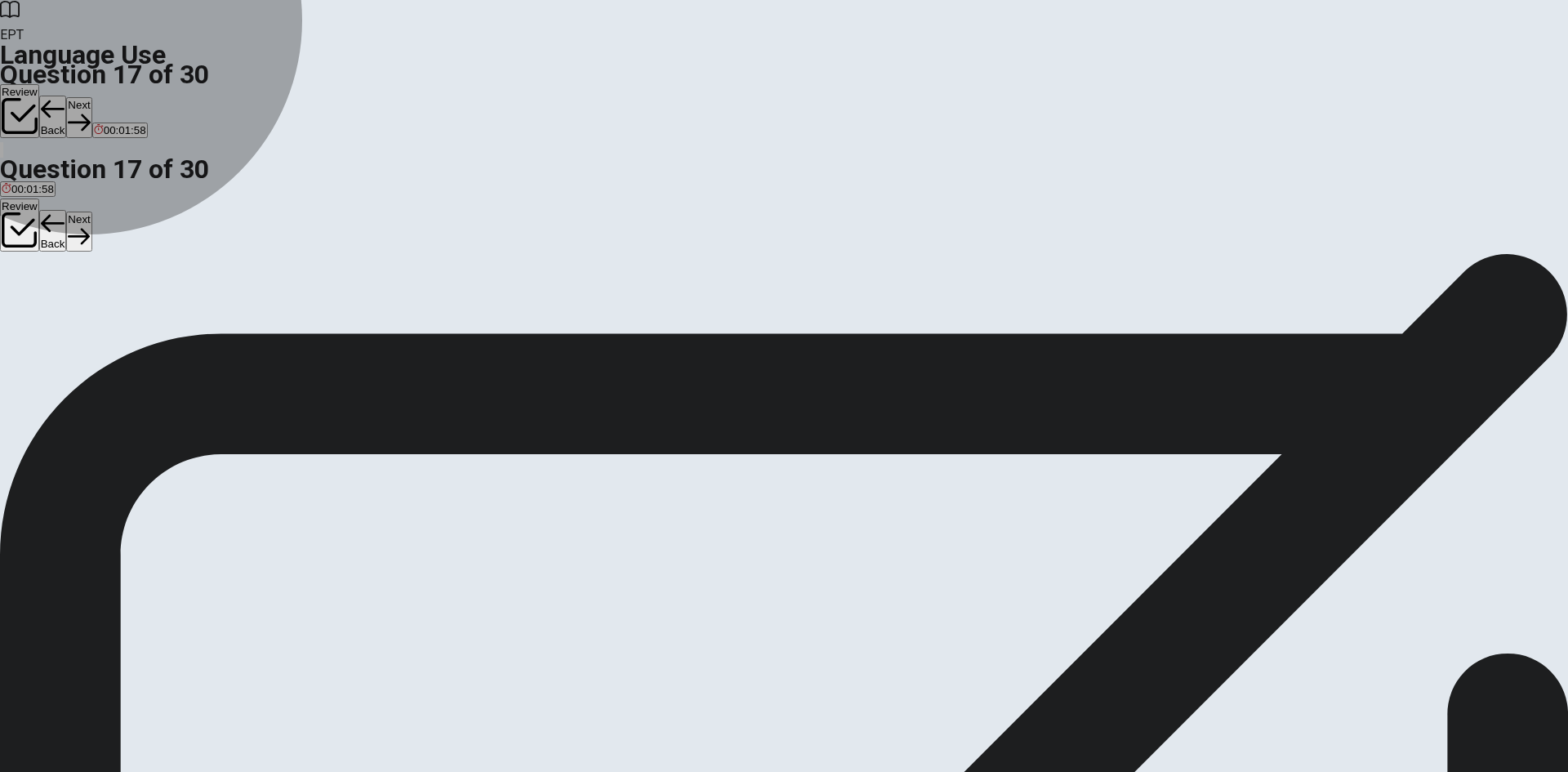
click at [204, 318] on span "looking strange" at bounding box center [168, 312] width 73 height 12
click at [298, 318] on span "missing something" at bounding box center [253, 312] width 90 height 12
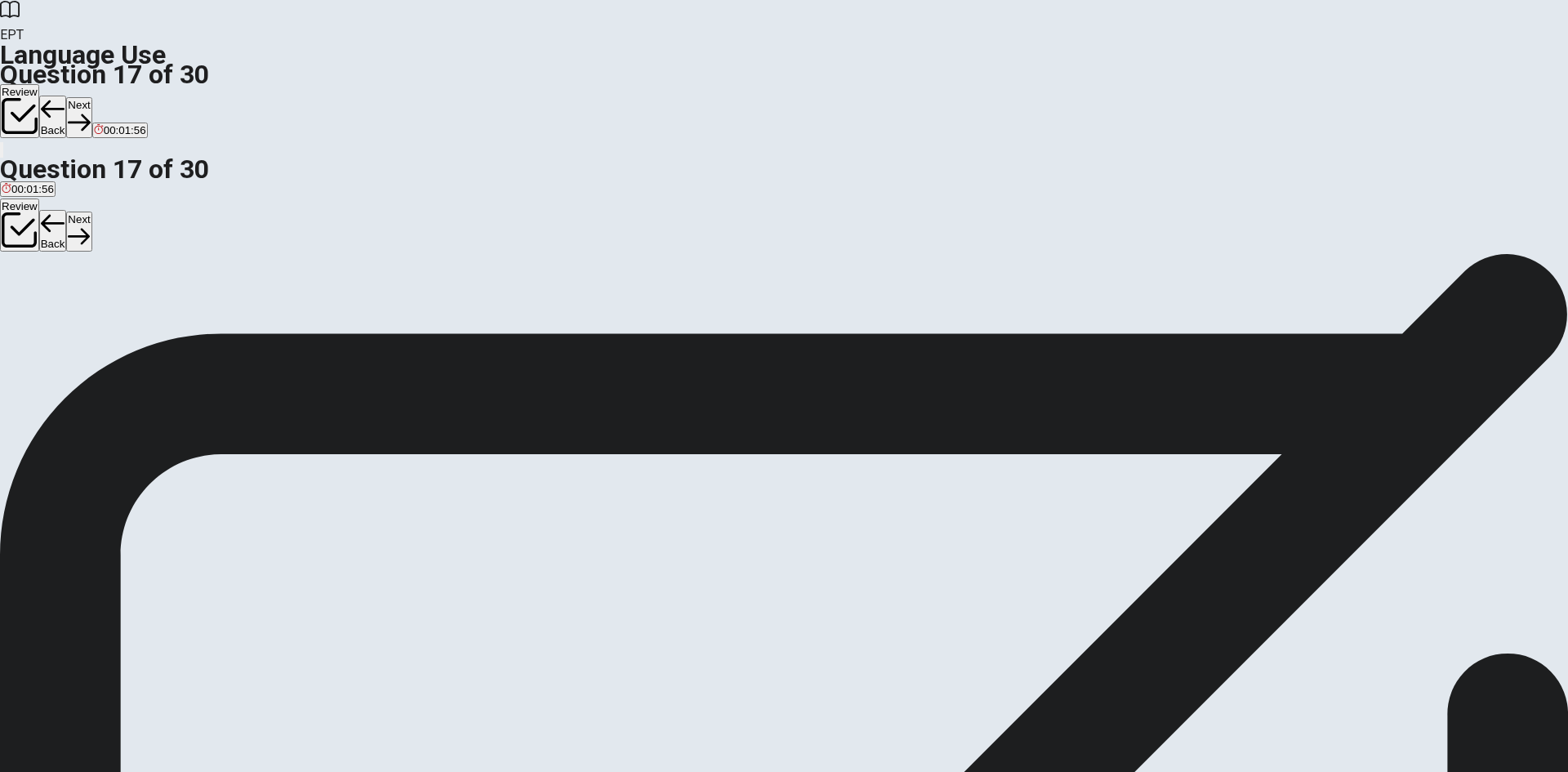
click at [92, 97] on button "Next" at bounding box center [79, 117] width 26 height 40
click at [150, 313] on span "arrives temporarily" at bounding box center [105, 312] width 90 height 12
click at [92, 97] on button "Next" at bounding box center [79, 117] width 26 height 40
click at [97, 314] on span "a chance" at bounding box center [75, 312] width 44 height 12
drag, startPoint x: 1072, startPoint y: 6, endPoint x: 1077, endPoint y: 18, distance: 13.0
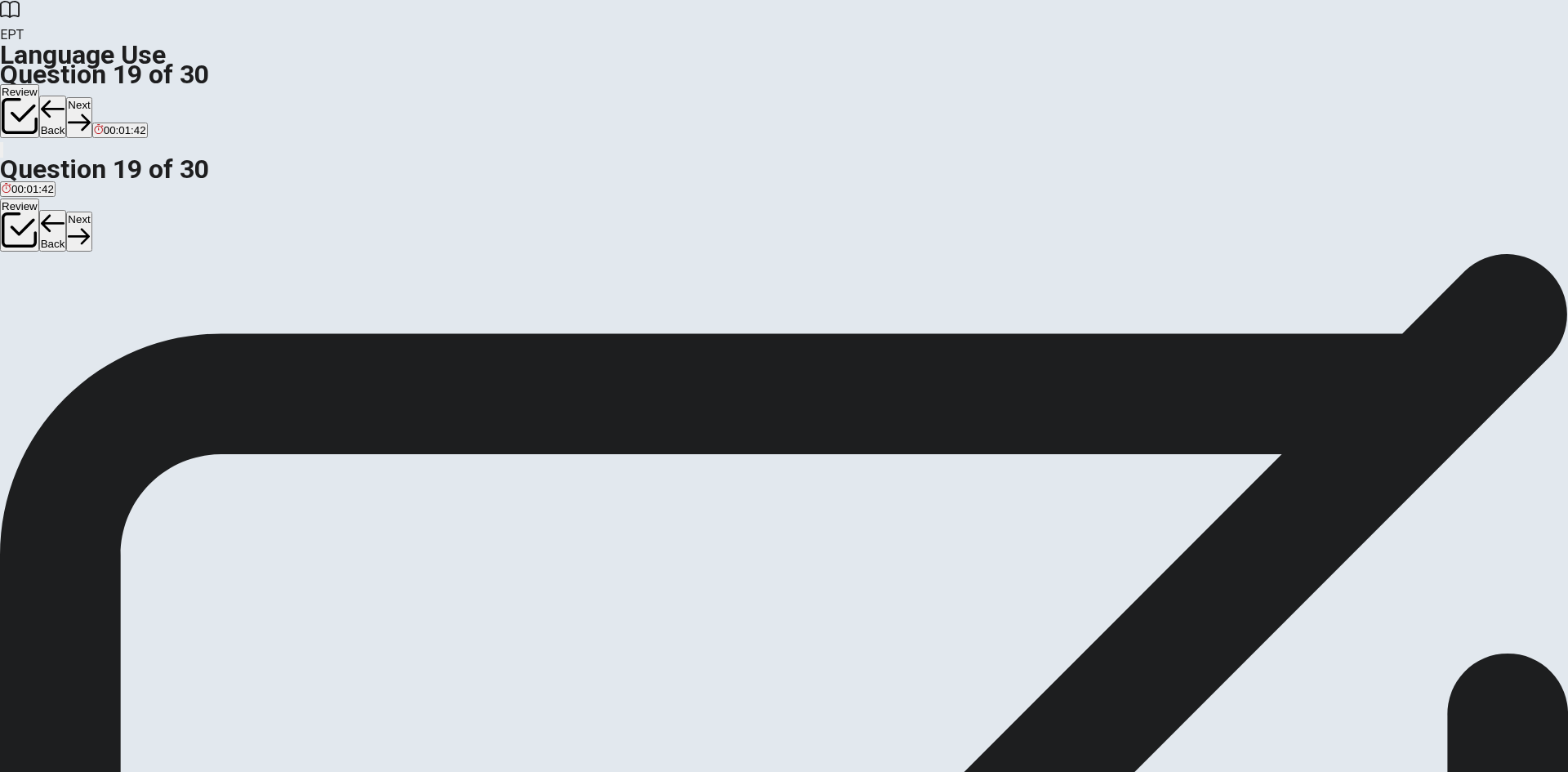
click at [1074, 11] on div "EPT Language Use Question 19 of 30 Review Back Next 00:01:42" at bounding box center [784, 80] width 1568 height 160
click at [90, 111] on icon "button" at bounding box center [79, 122] width 22 height 22
click at [17, 292] on button "A Do" at bounding box center [8, 306] width 17 height 28
click at [92, 97] on button "Next" at bounding box center [79, 117] width 26 height 40
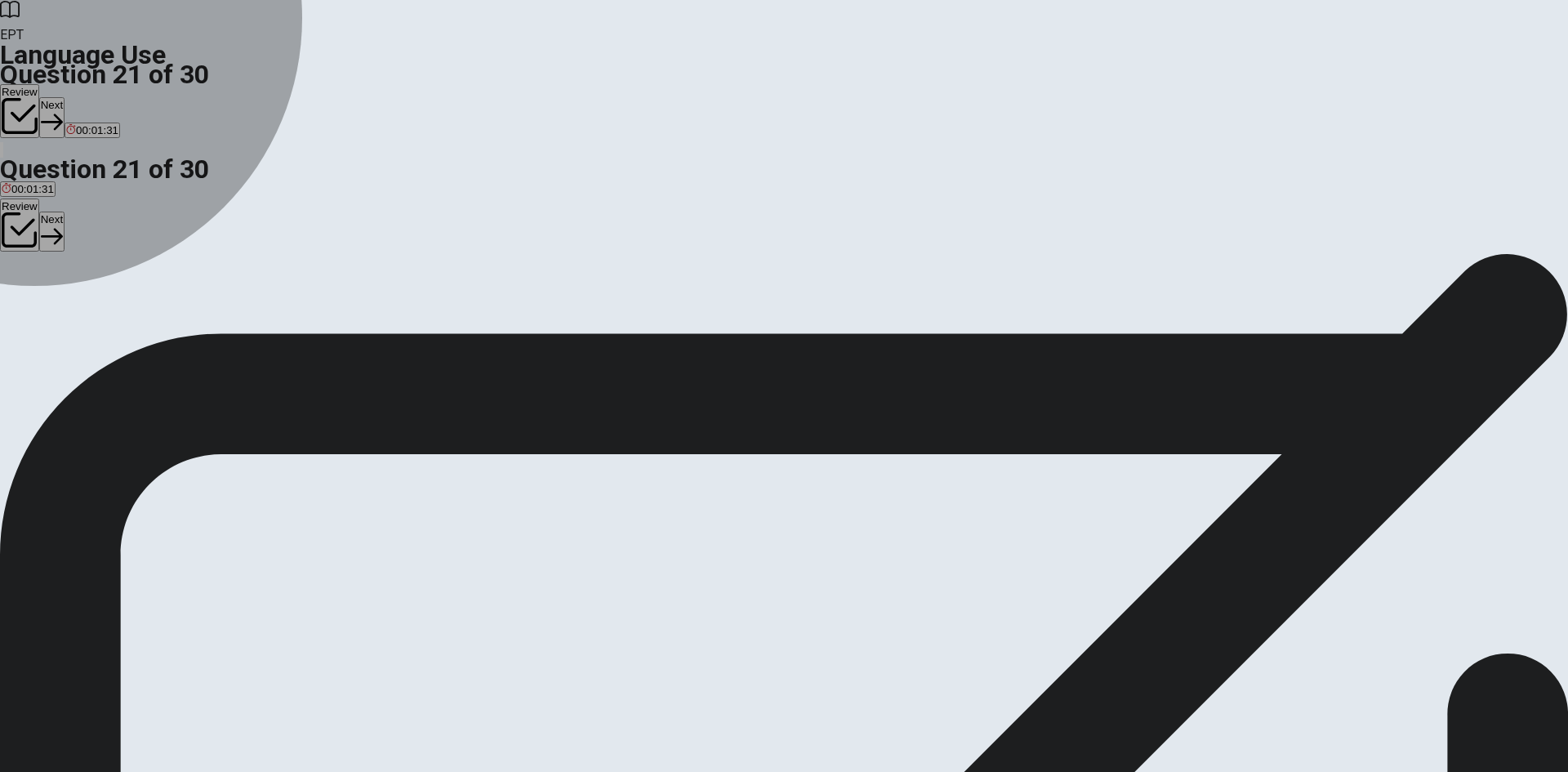
click at [40, 316] on button "B a" at bounding box center [35, 306] width 11 height 28
click at [72, 318] on span "the" at bounding box center [64, 312] width 16 height 12
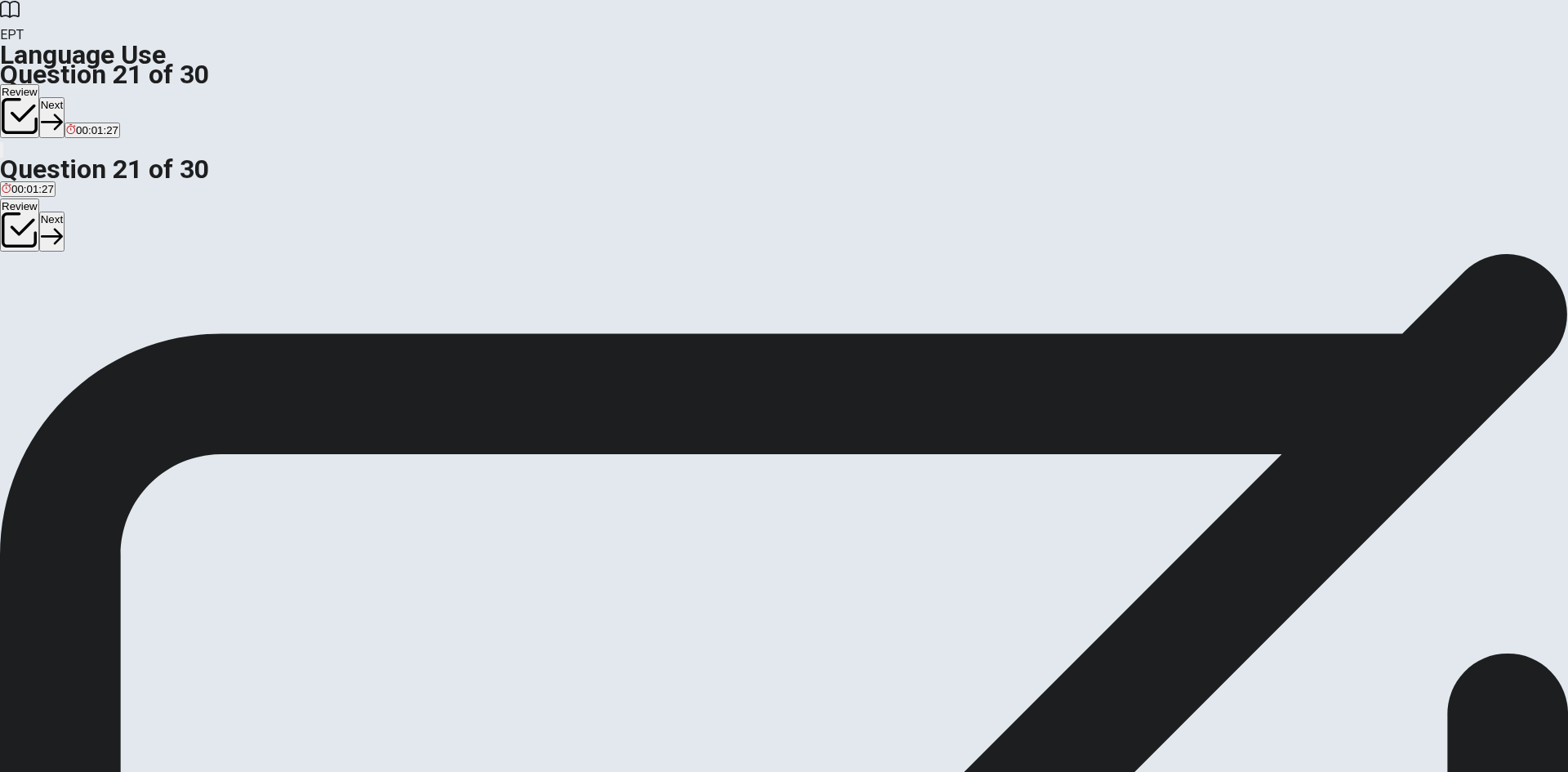
click at [64, 97] on button "Next" at bounding box center [52, 117] width 26 height 40
click at [136, 318] on span "is been" at bounding box center [118, 312] width 35 height 12
click at [92, 97] on button "Next" at bounding box center [79, 117] width 26 height 40
click at [54, 318] on span "under" at bounding box center [40, 312] width 28 height 12
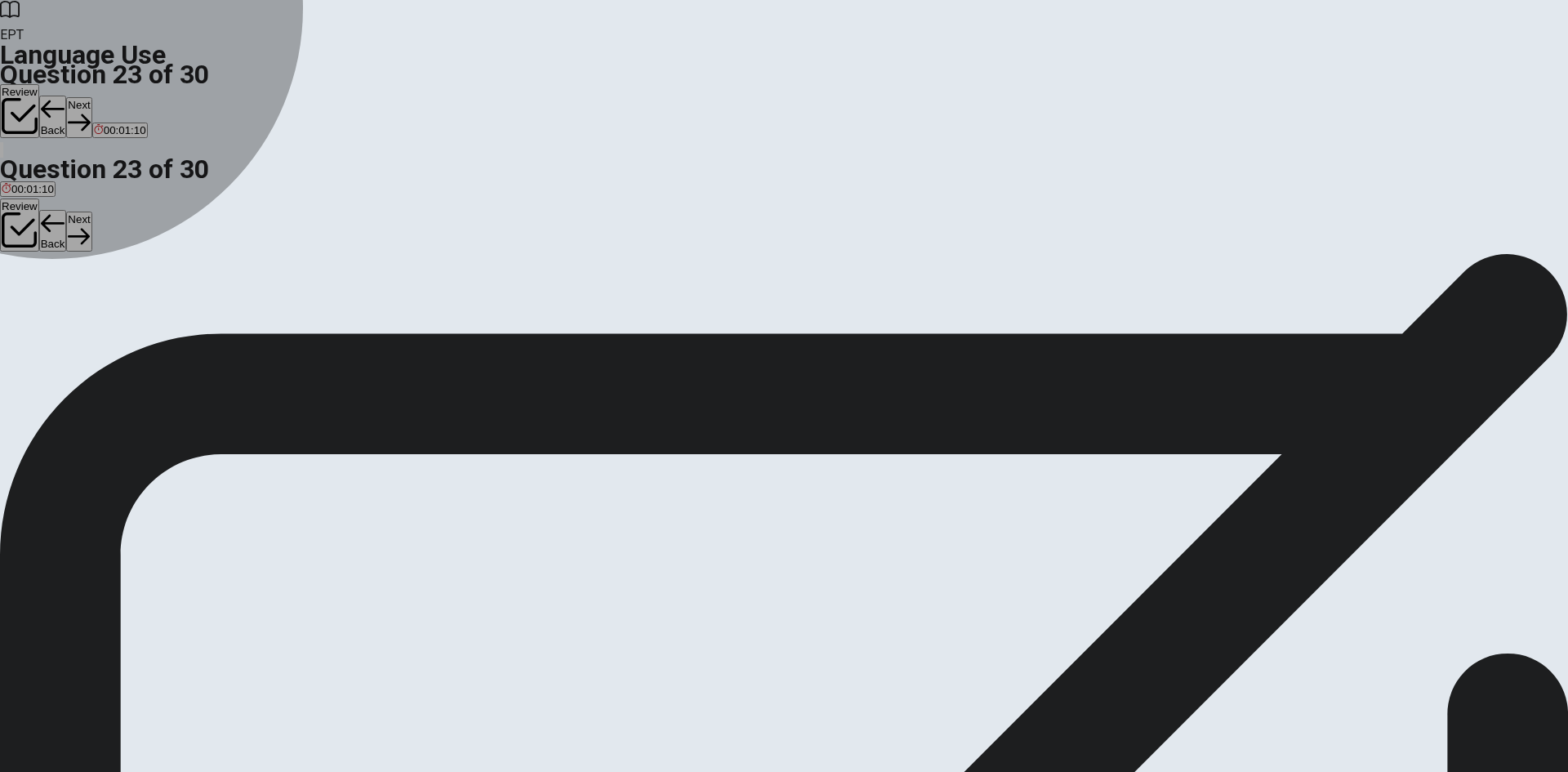
click at [24, 306] on button "B in" at bounding box center [17, 306] width 11 height 28
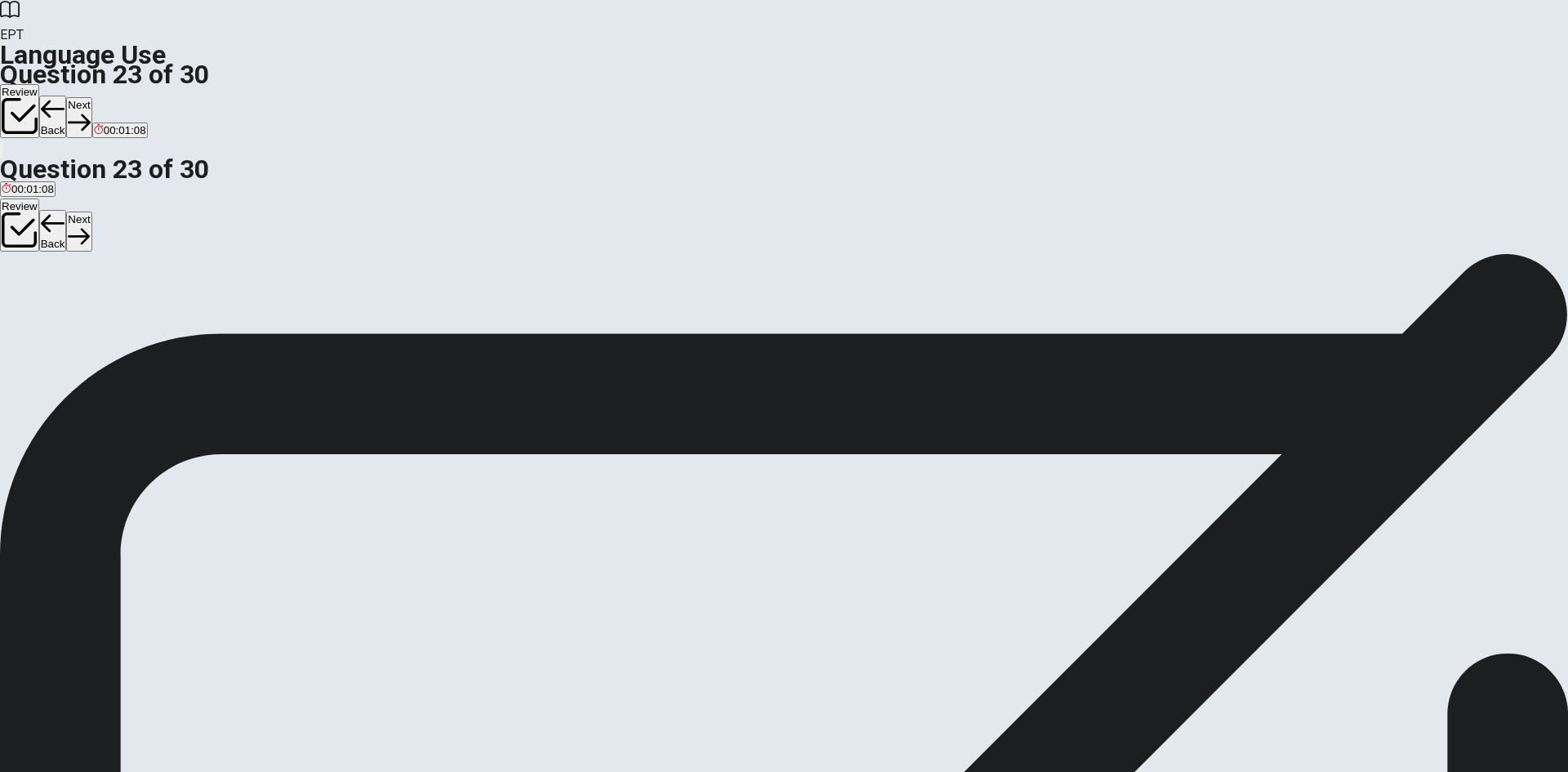
click at [92, 97] on button "Next" at bounding box center [79, 117] width 26 height 40
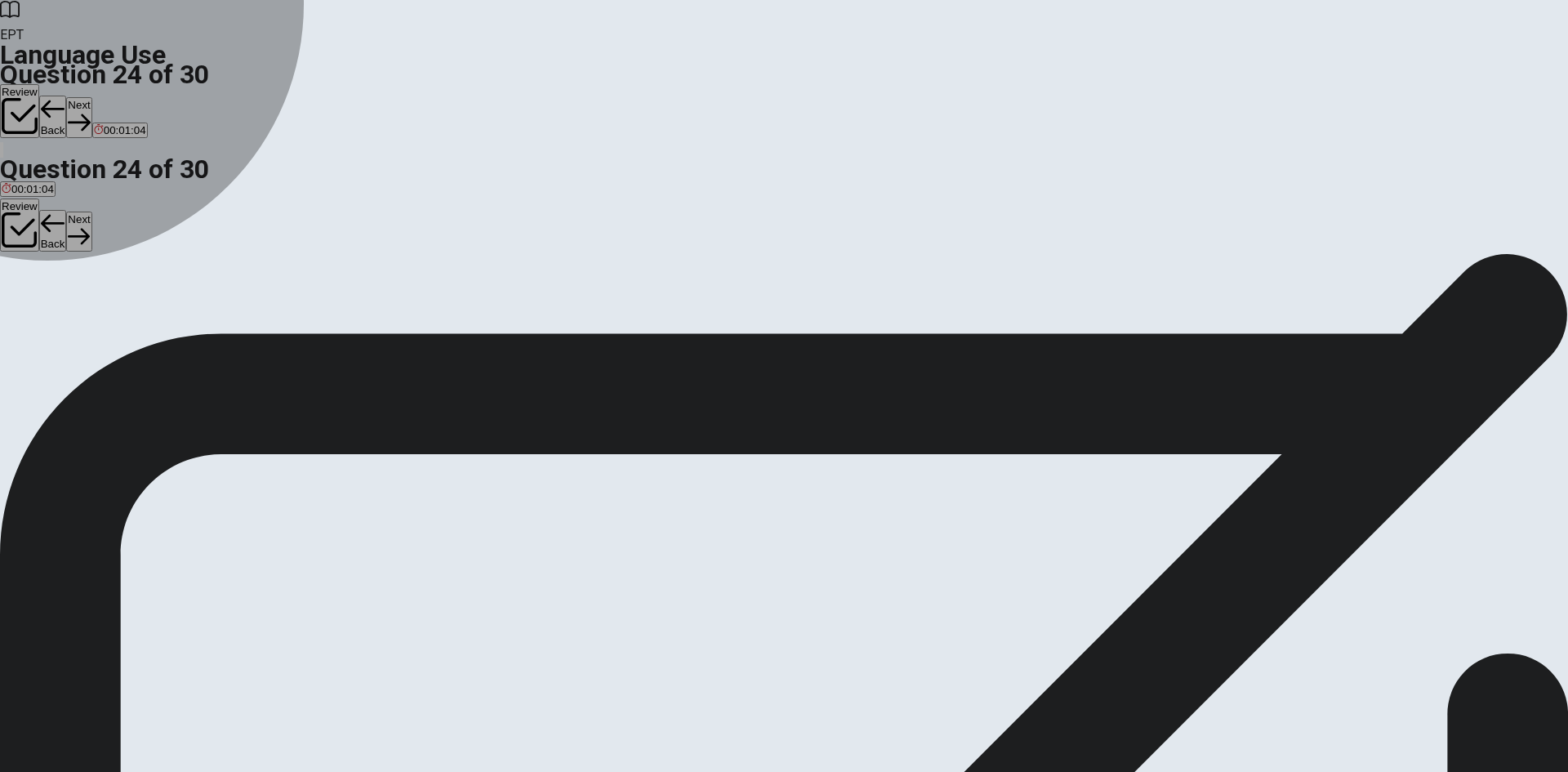
click at [12, 292] on button "A at" at bounding box center [6, 306] width 12 height 28
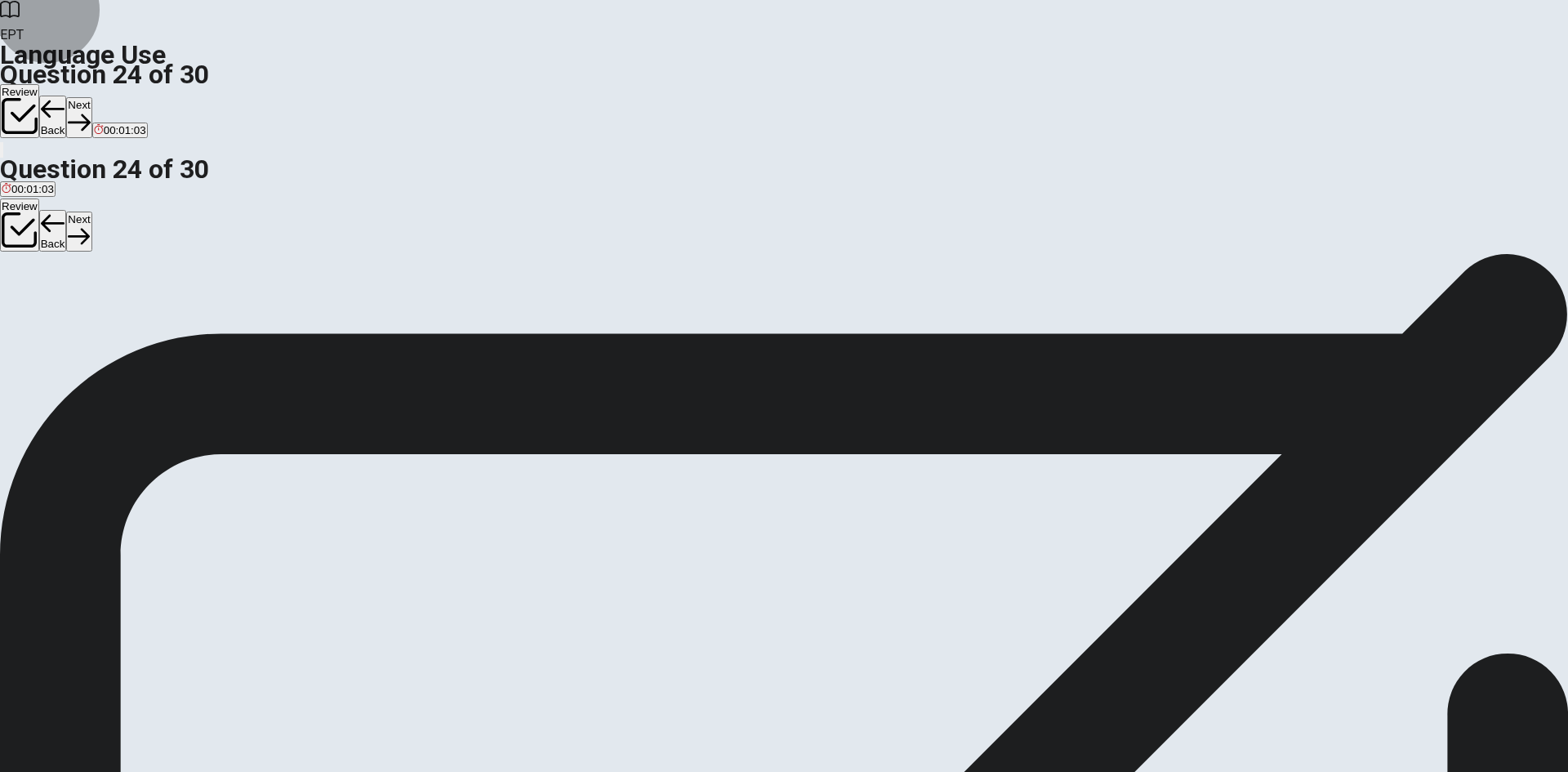
click at [92, 97] on button "Next" at bounding box center [79, 117] width 26 height 40
click at [1073, 84] on div "Review Back Next 00:01:03" at bounding box center [784, 112] width 1568 height 56
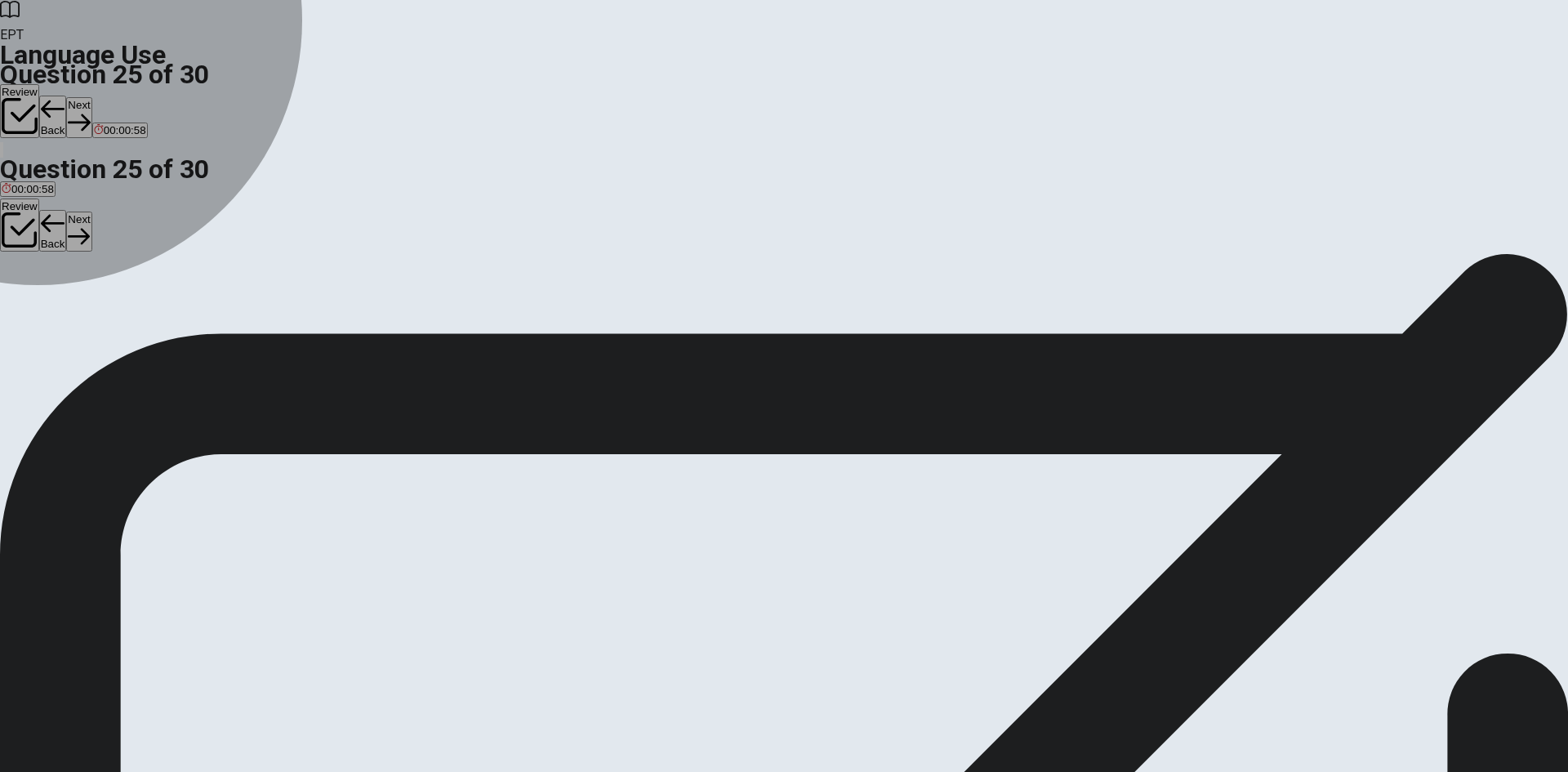
click at [16, 292] on button "A an" at bounding box center [7, 306] width 16 height 28
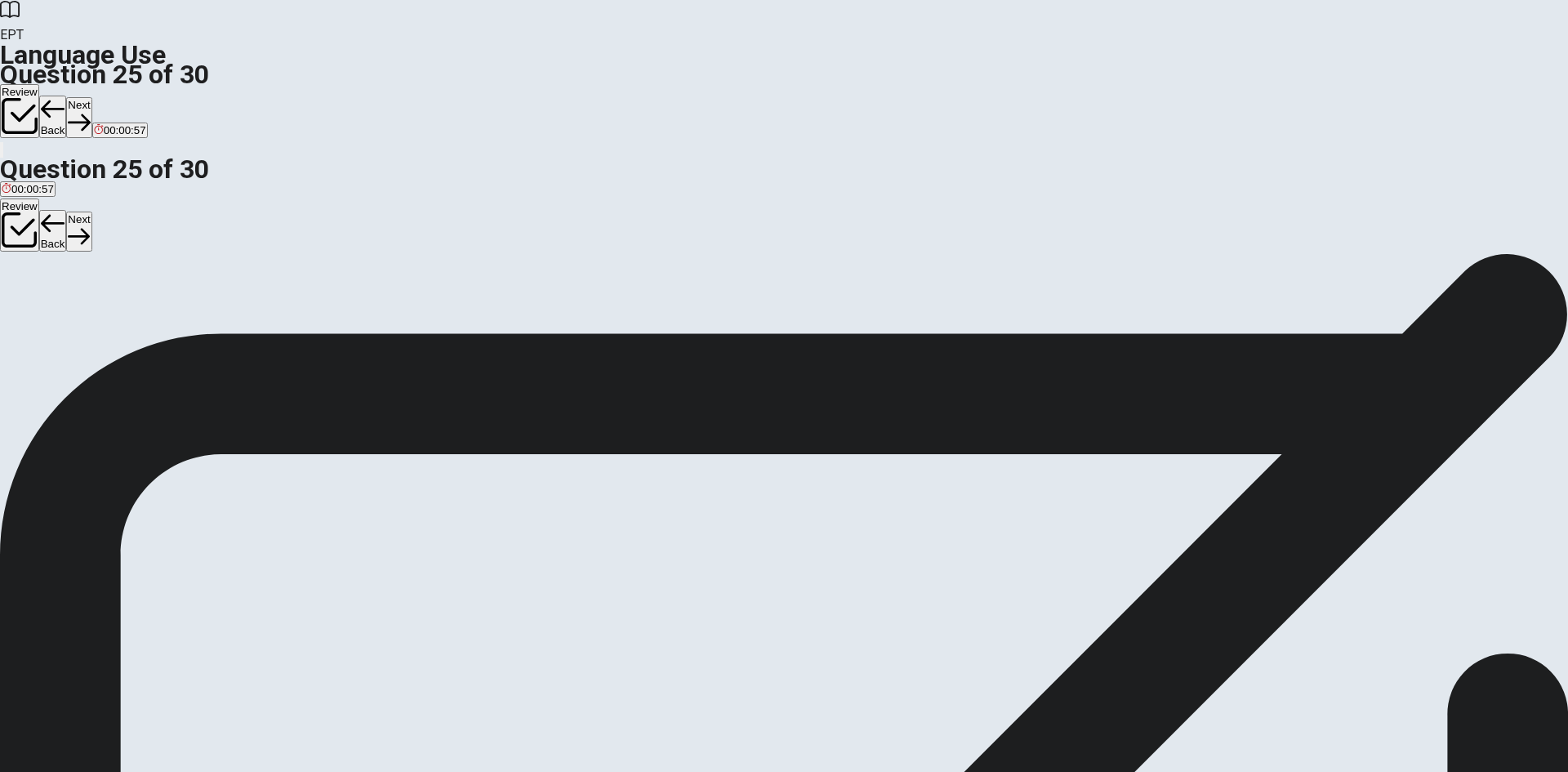
click at [92, 97] on button "Next" at bounding box center [79, 117] width 26 height 40
click at [33, 306] on span "selfish" at bounding box center [17, 312] width 31 height 12
click at [127, 318] on span "social" at bounding box center [113, 312] width 28 height 12
click at [64, 97] on button "Next" at bounding box center [52, 117] width 26 height 40
click at [61, 313] on span "violent" at bounding box center [44, 312] width 32 height 12
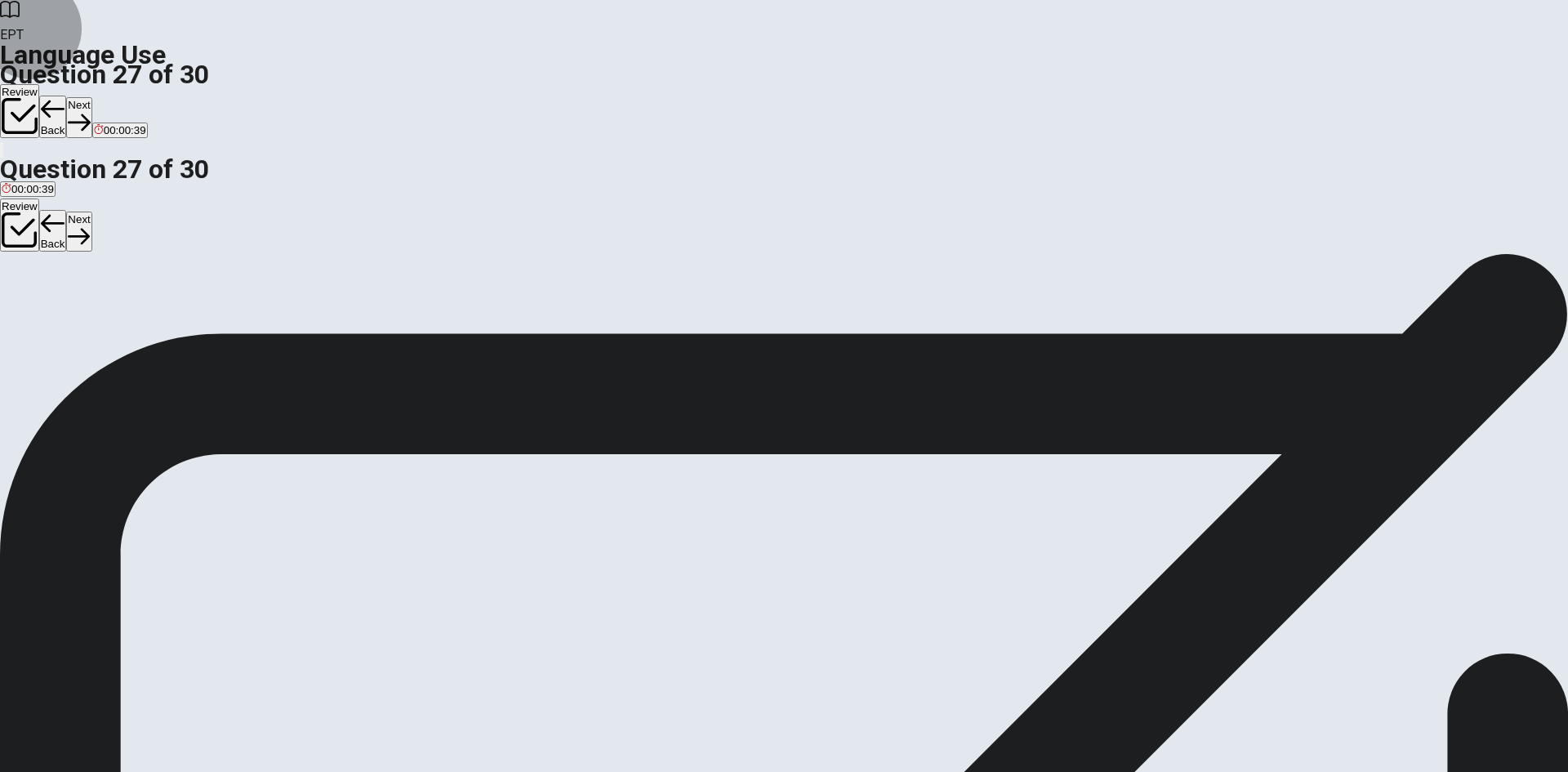
click at [92, 97] on button "Next" at bounding box center [79, 117] width 26 height 40
click at [146, 318] on span "interesting" at bounding box center [120, 312] width 50 height 12
click at [92, 97] on button "Next" at bounding box center [79, 117] width 26 height 40
drag, startPoint x: 707, startPoint y: 373, endPoint x: 719, endPoint y: 371, distance: 12.2
click at [105, 318] on span "temperature" at bounding box center [75, 312] width 59 height 12
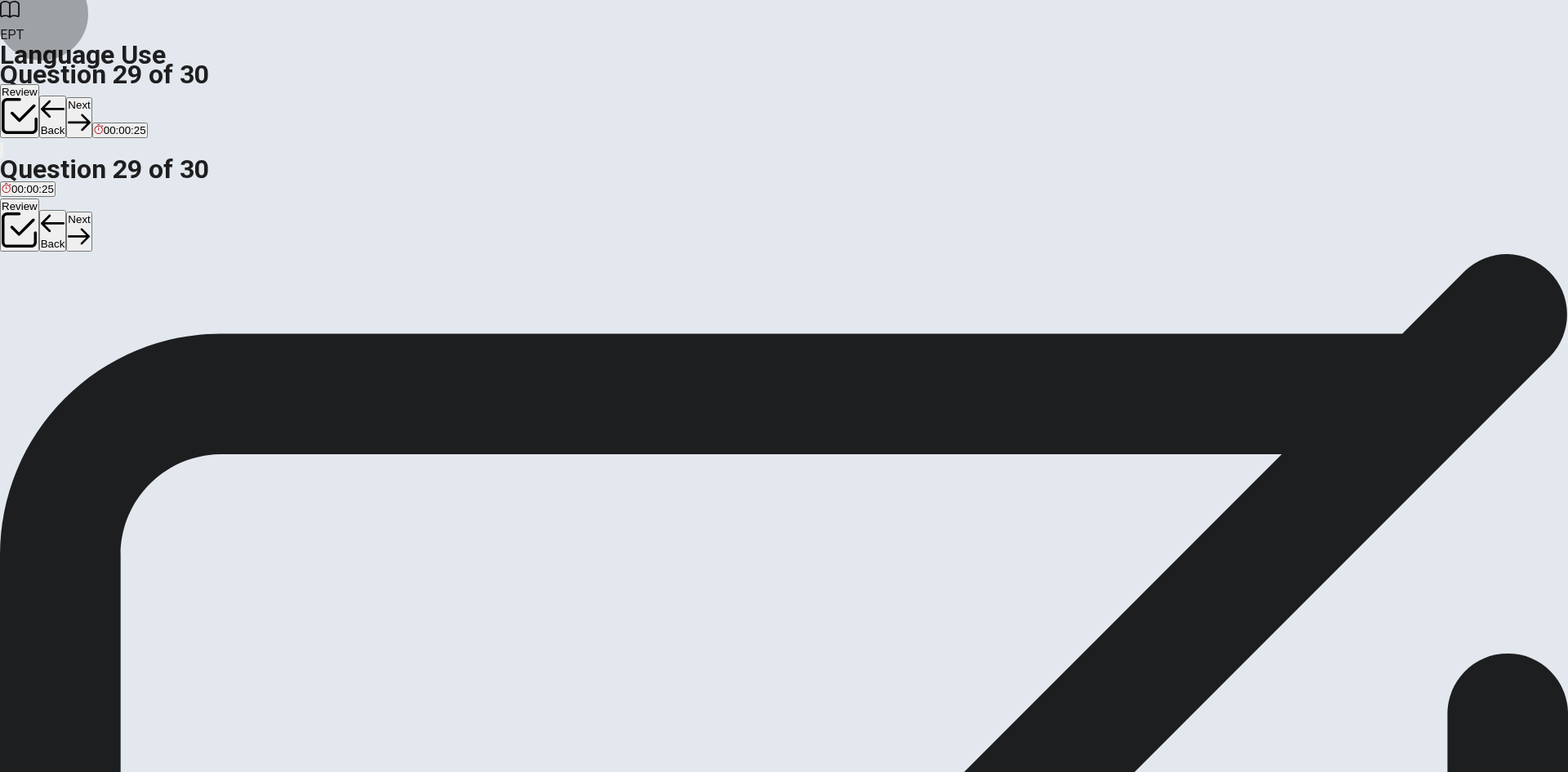
click at [92, 97] on button "Next" at bounding box center [79, 117] width 26 height 40
click at [27, 306] on span "Does" at bounding box center [15, 312] width 26 height 12
click at [92, 97] on button "Next" at bounding box center [79, 117] width 26 height 40
